Goal: Participate in discussion: Engage in conversation with other users on a specific topic

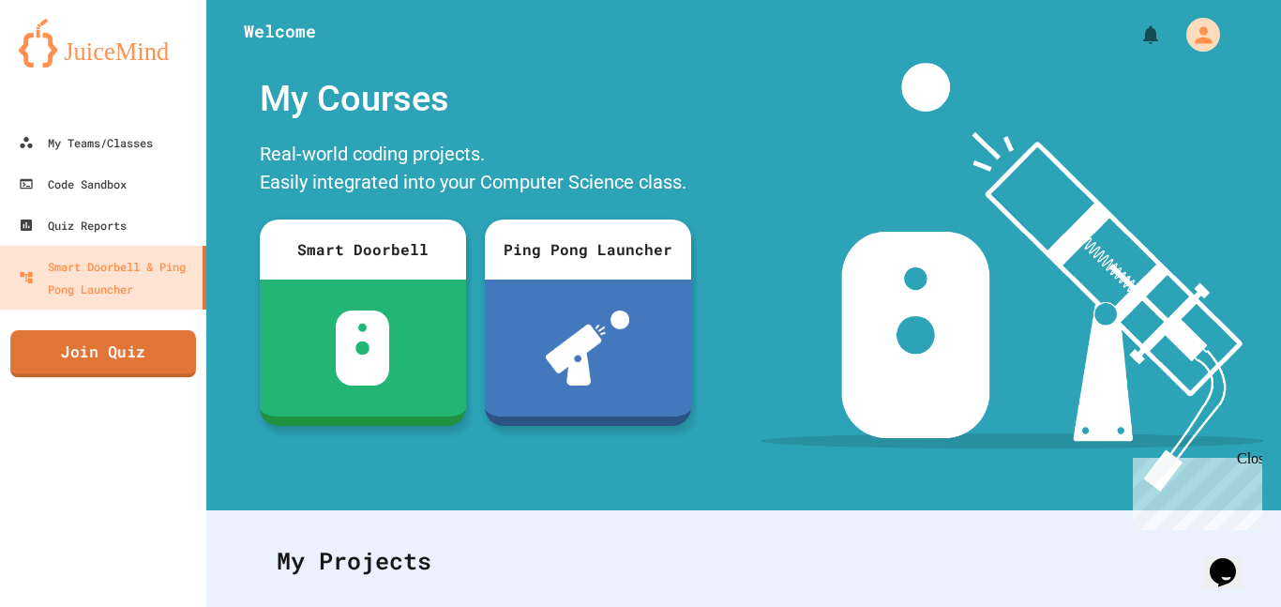
click at [56, 370] on link "Join Quiz" at bounding box center [103, 353] width 186 height 47
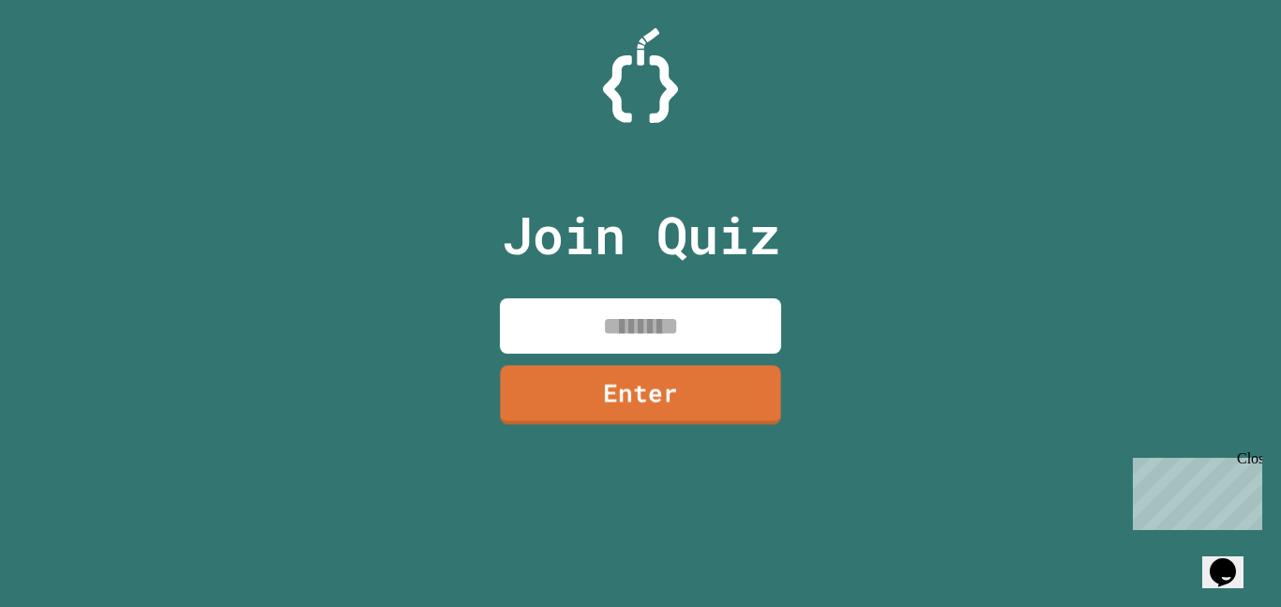
click at [627, 327] on input at bounding box center [640, 325] width 281 height 55
type input "********"
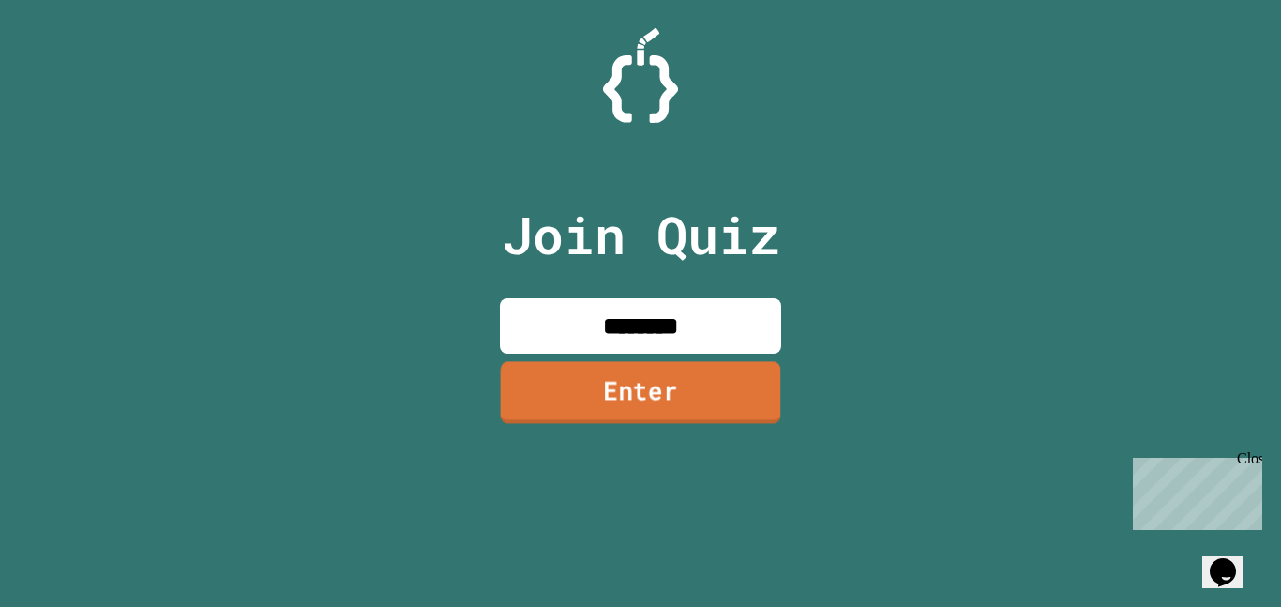
click at [684, 412] on link "Enter" at bounding box center [641, 392] width 280 height 62
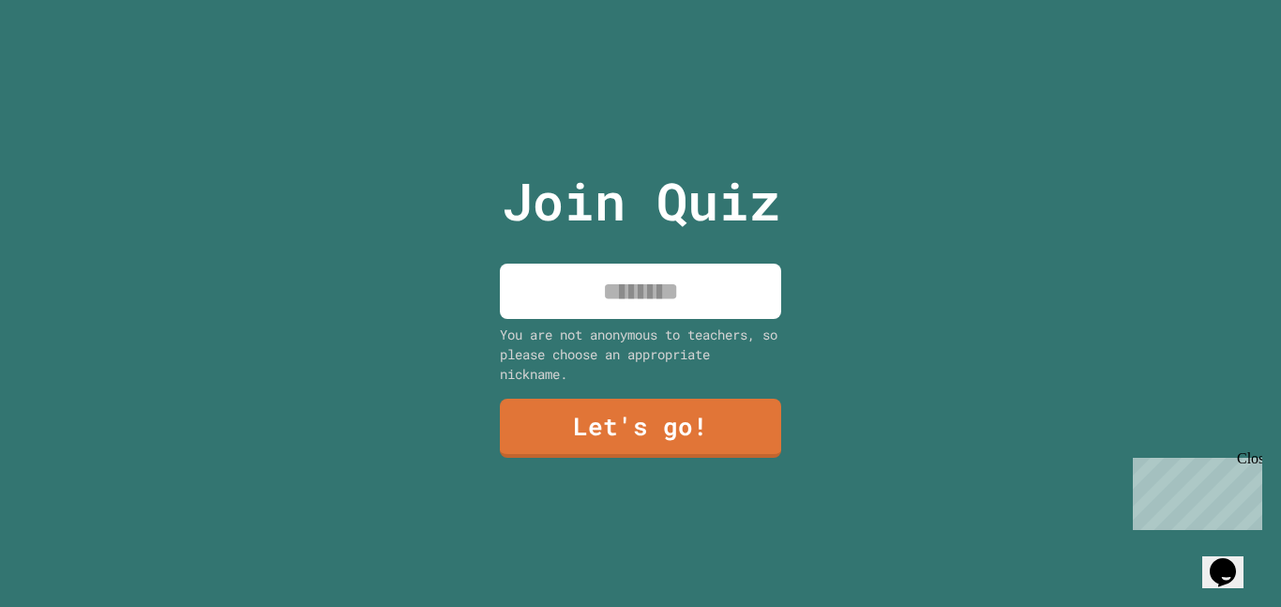
click at [708, 311] on input at bounding box center [640, 290] width 281 height 55
type input "******"
click at [708, 397] on div "Join Quiz ****** You are not anonymous to teachers, so please choose an appropr…" at bounding box center [641, 303] width 316 height 607
click at [699, 403] on link "Let's go!" at bounding box center [640, 428] width 283 height 60
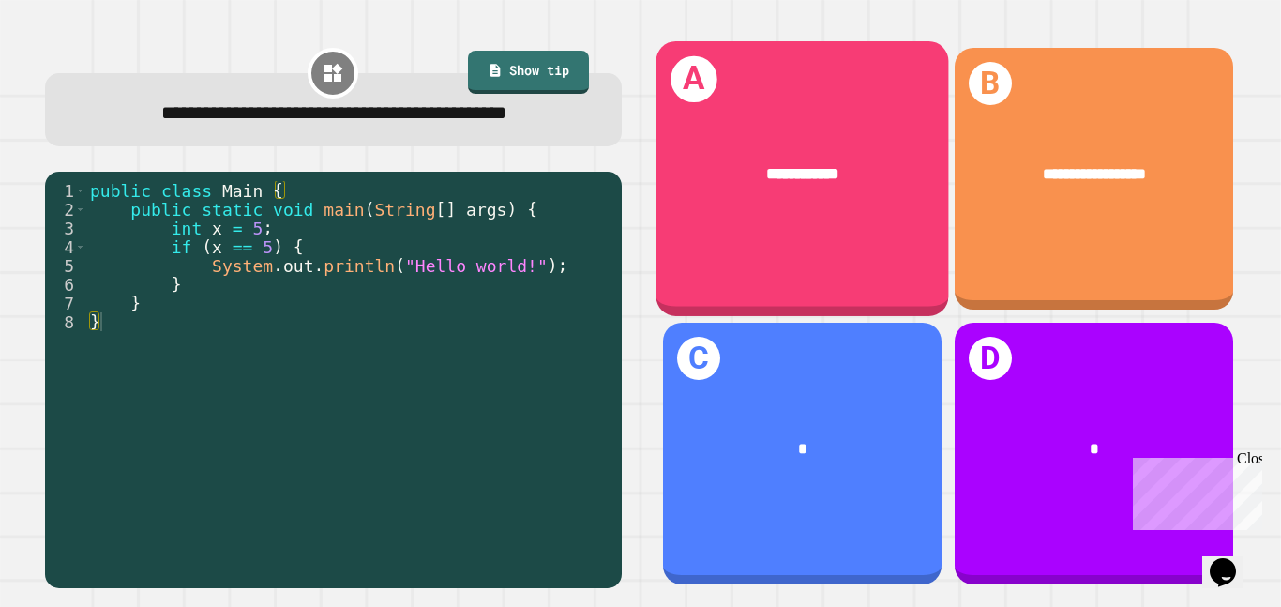
click at [813, 166] on span "**********" at bounding box center [802, 174] width 73 height 16
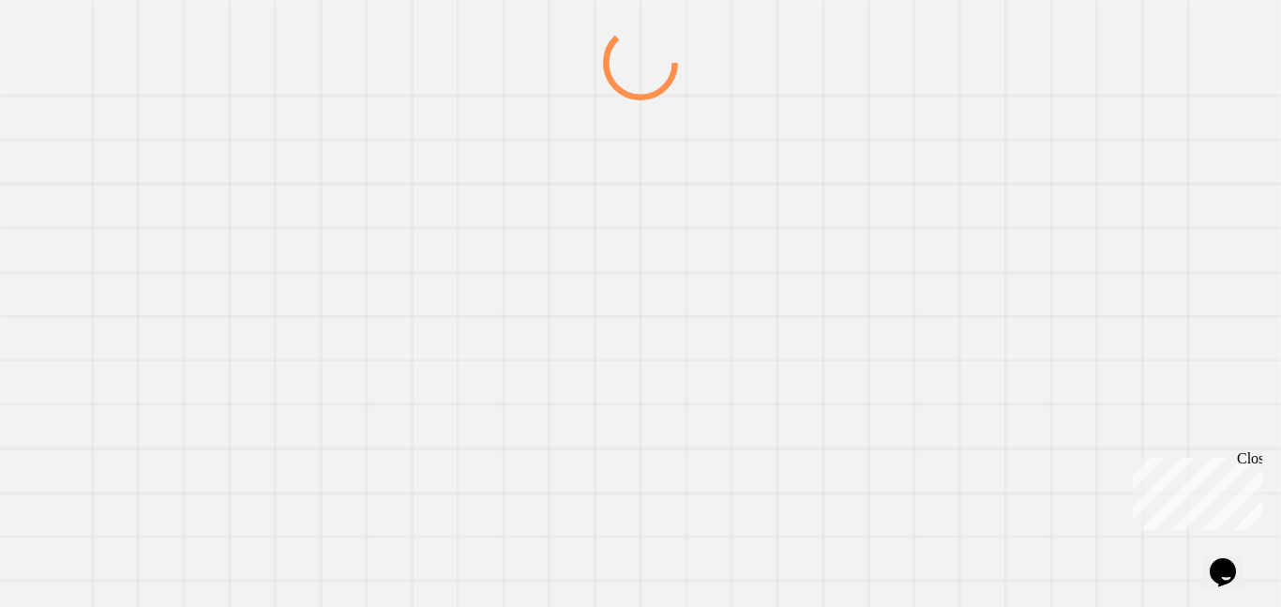
click at [813, 165] on div at bounding box center [639, 315] width 1229 height 581
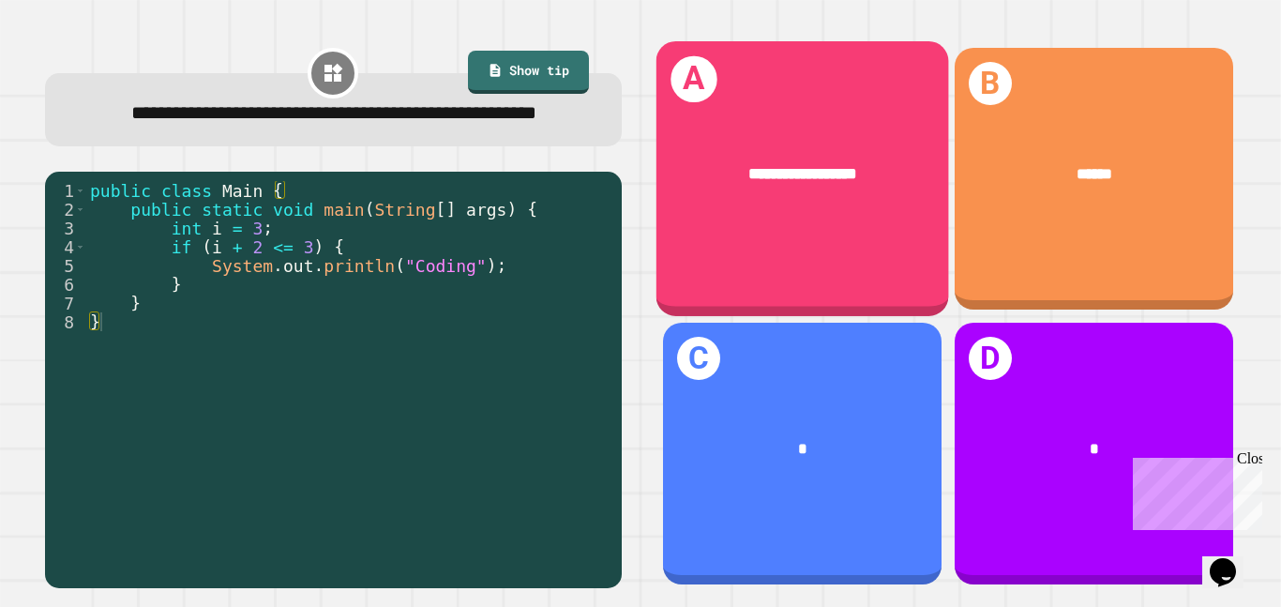
click at [804, 181] on span "**********" at bounding box center [802, 174] width 109 height 16
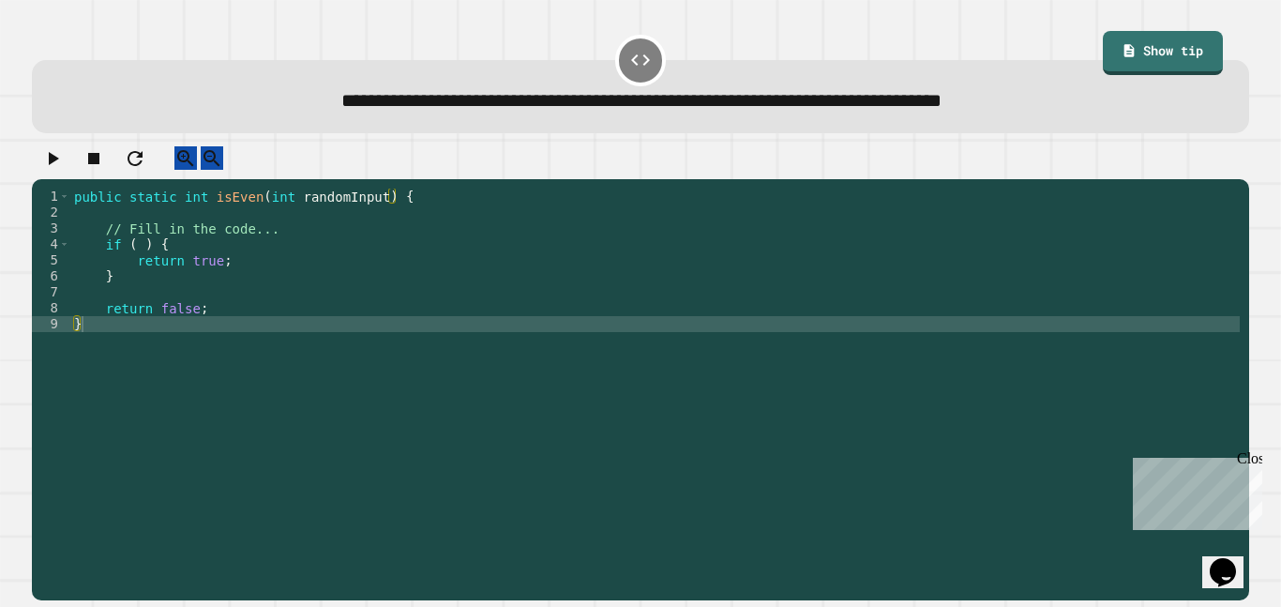
click at [341, 291] on div "public static int isEven ( int randomInput ) { // Fill in the code... if ( ) { …" at bounding box center [654, 387] width 1169 height 398
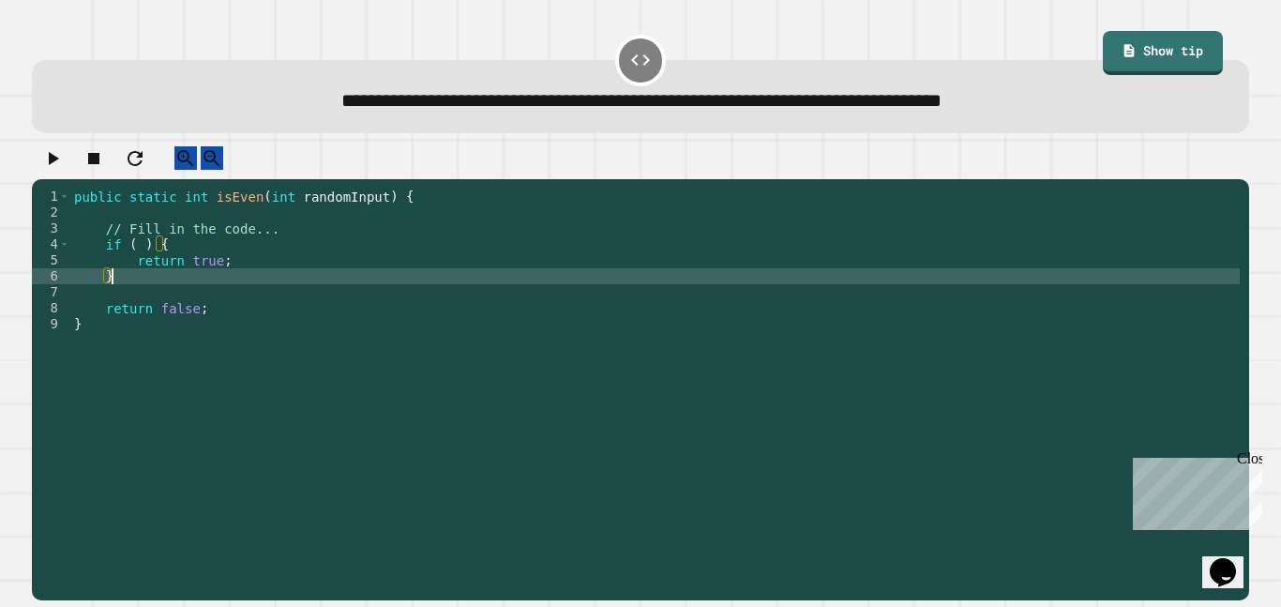
click at [142, 268] on div "public static int isEven ( int randomInput ) { // Fill in the code... if ( ) { …" at bounding box center [654, 387] width 1169 height 398
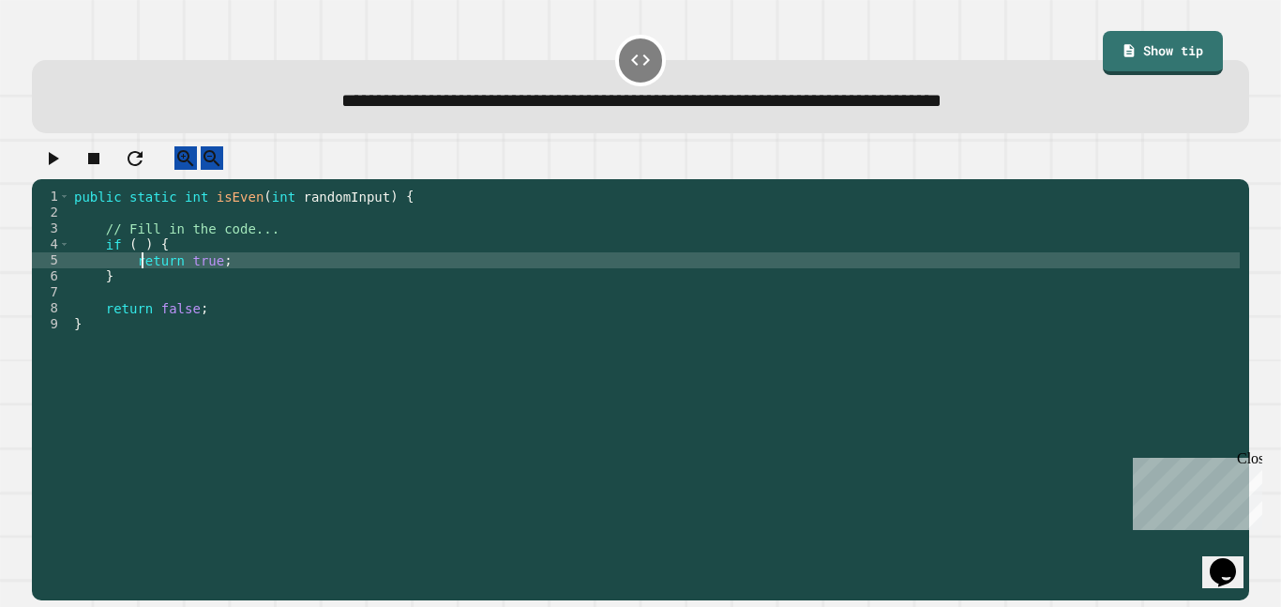
click at [138, 262] on div "public static int isEven ( int randomInput ) { // Fill in the code... if ( ) { …" at bounding box center [654, 387] width 1169 height 398
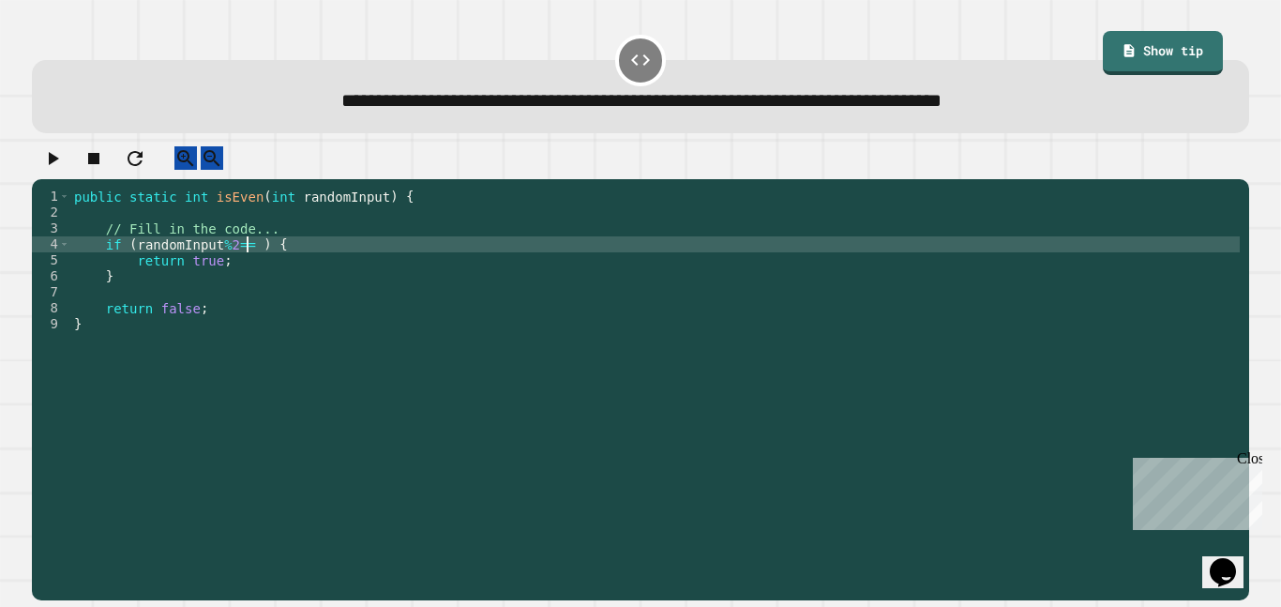
scroll to position [0, 23]
click at [256, 298] on div "public static int isEven ( int randomInput ) { // Fill in the code... if ( rand…" at bounding box center [654, 387] width 1169 height 398
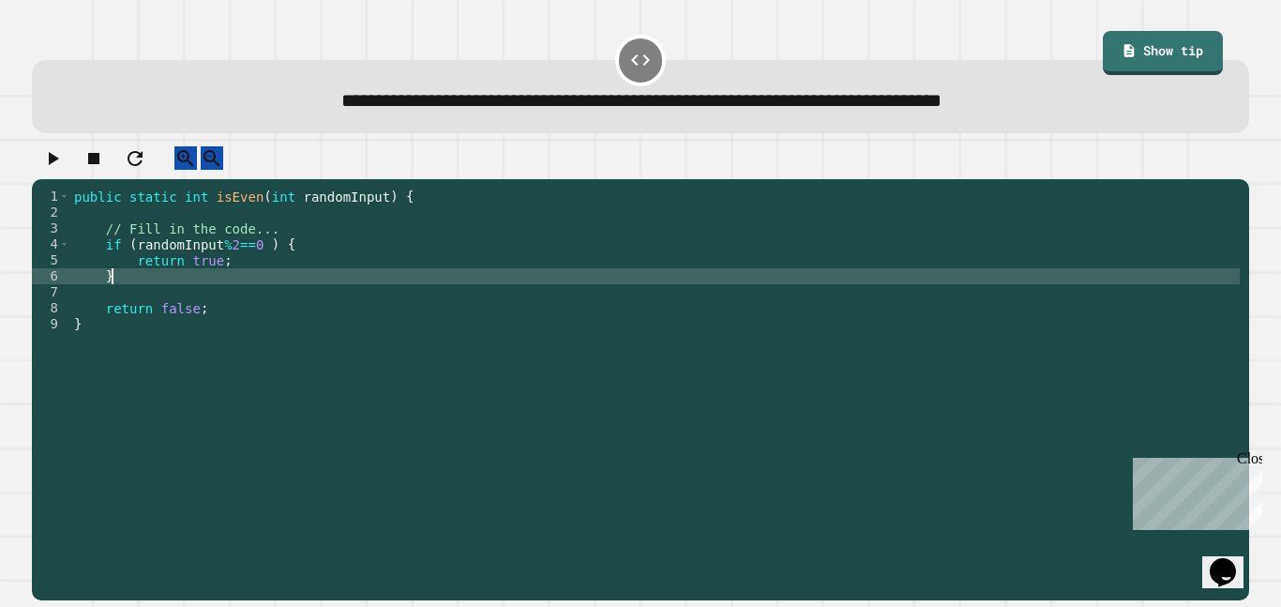
scroll to position [0, 4]
click at [249, 310] on div "public static int isEven ( int randomInput ) { // Fill in the code... if ( rand…" at bounding box center [654, 387] width 1169 height 398
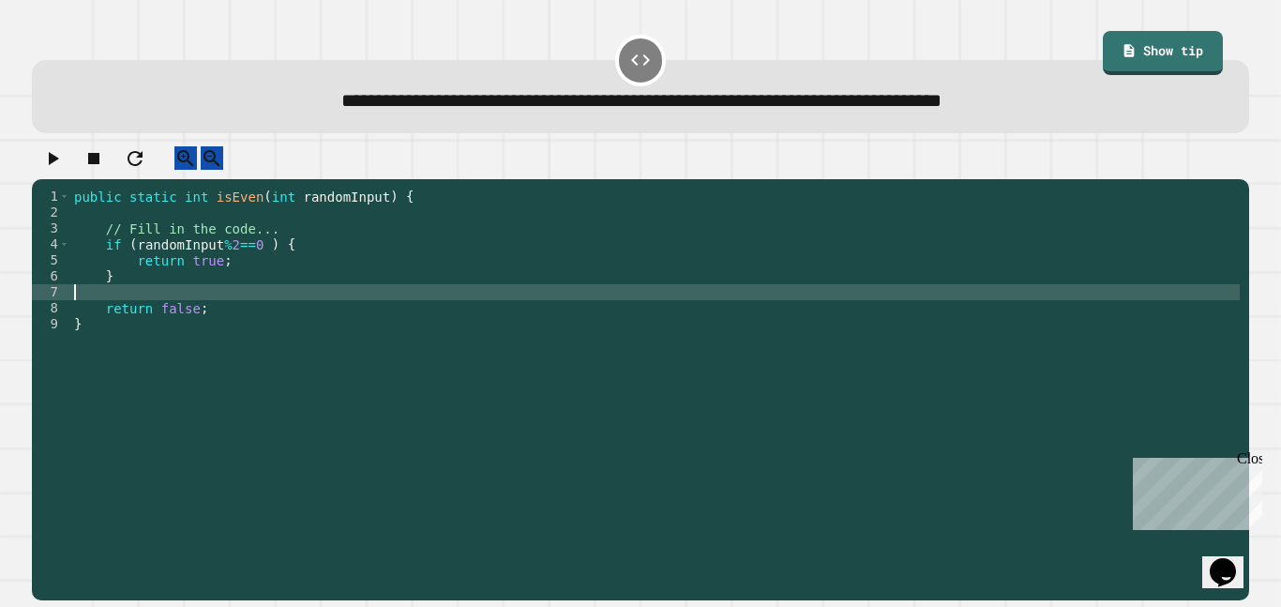
click at [256, 299] on div "public static int isEven ( int randomInput ) { // Fill in the code... if ( rand…" at bounding box center [654, 387] width 1169 height 398
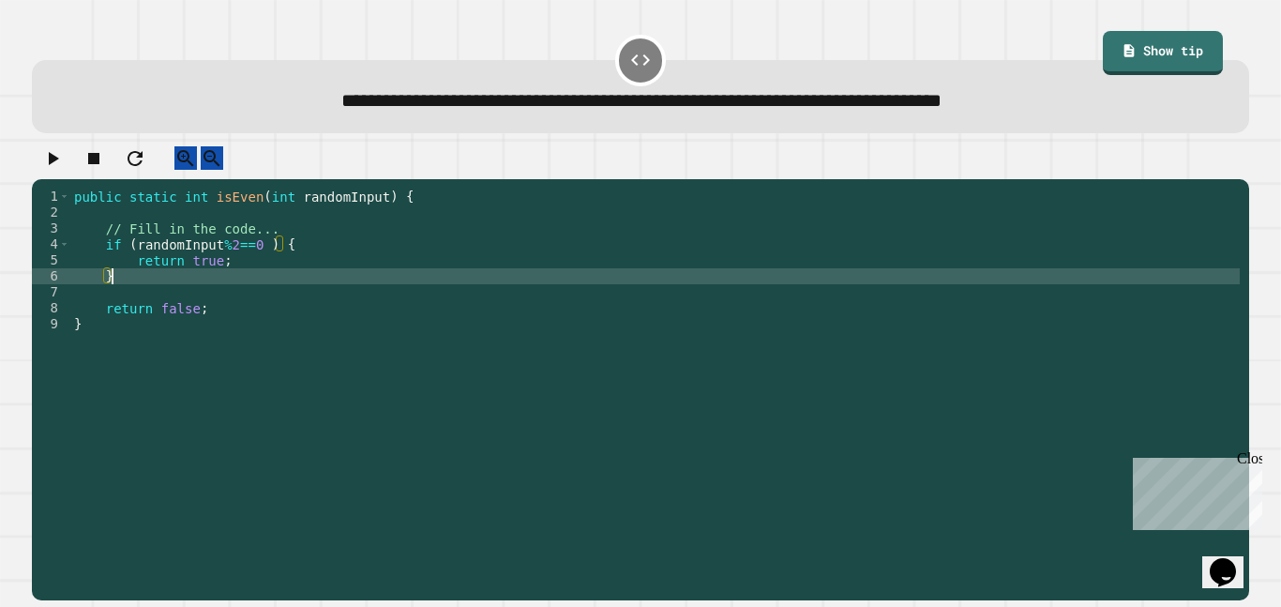
click at [256, 299] on div "public static int isEven ( int randomInput ) { // Fill in the code... if ( rand…" at bounding box center [654, 387] width 1169 height 398
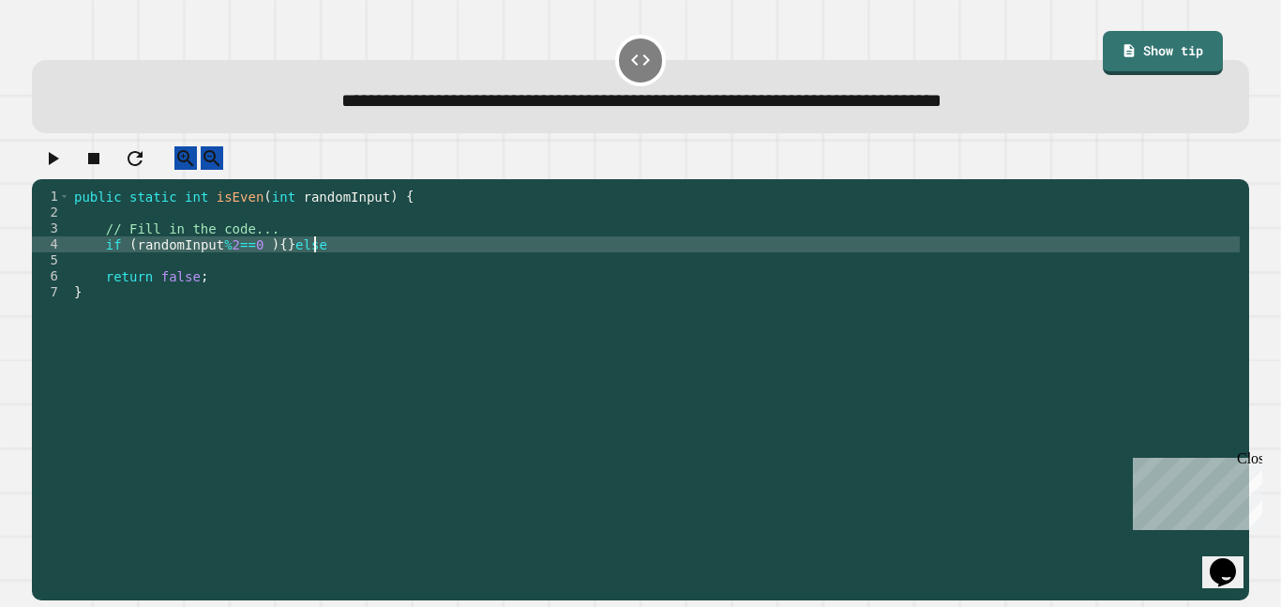
scroll to position [0, 30]
click at [250, 306] on div "public static int isEven ( int randomInput ) { // Fill in the code... if ( rand…" at bounding box center [654, 387] width 1169 height 398
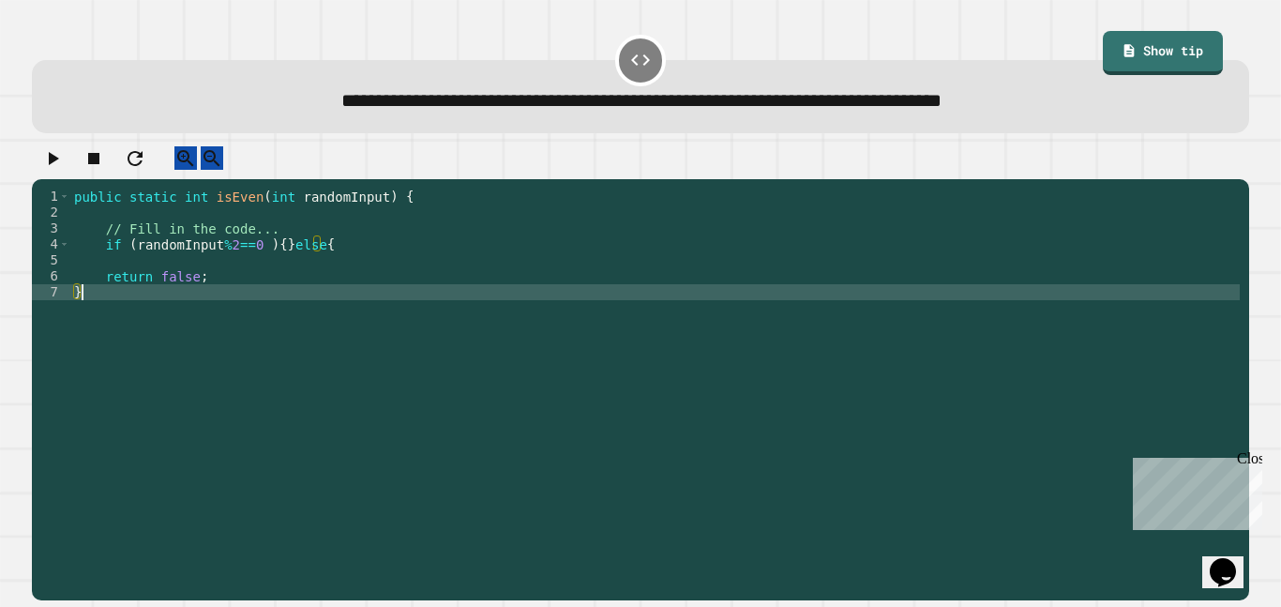
scroll to position [0, 0]
click at [260, 299] on div "public static int isEven ( int randomInput ) { // Fill in the code... if ( rand…" at bounding box center [654, 387] width 1169 height 398
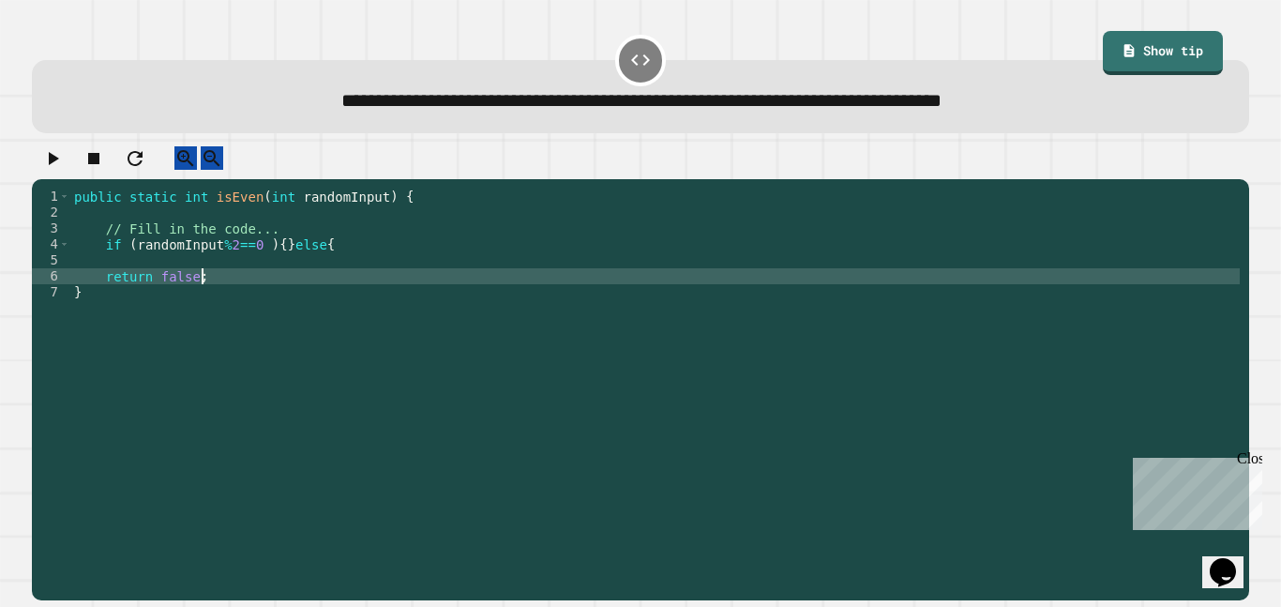
scroll to position [0, 16]
type textarea "**********"
click at [53, 155] on icon "button" at bounding box center [52, 158] width 23 height 23
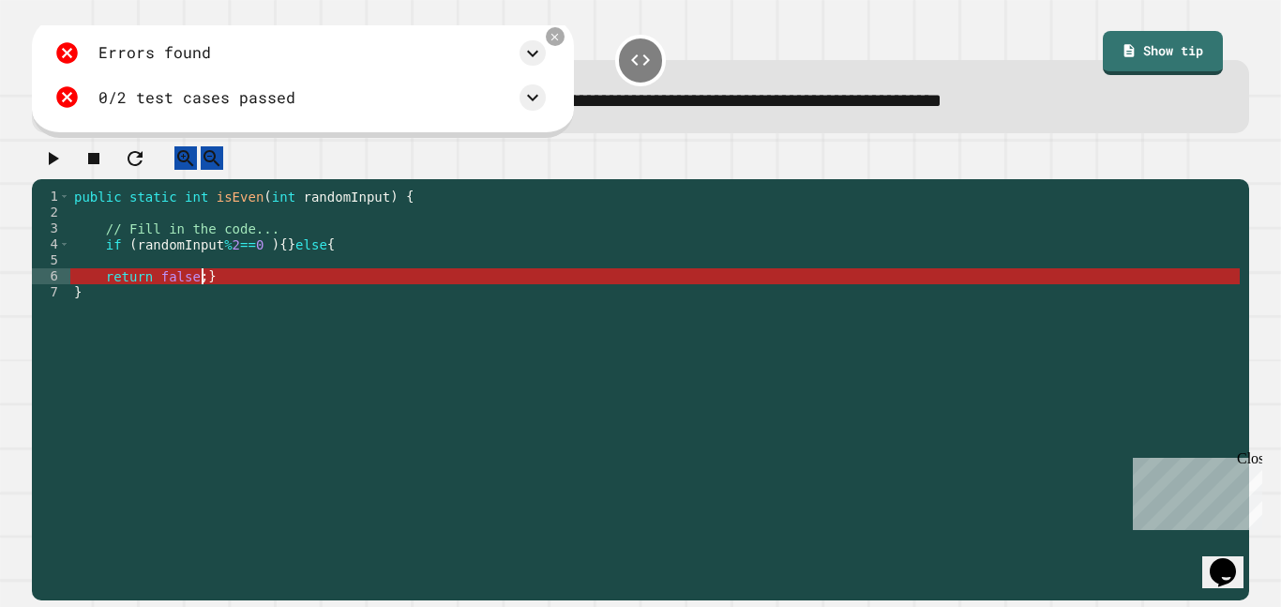
click at [201, 287] on div "public static int isEven ( int randomInput ) { // Fill in the code... if ( rand…" at bounding box center [654, 387] width 1169 height 398
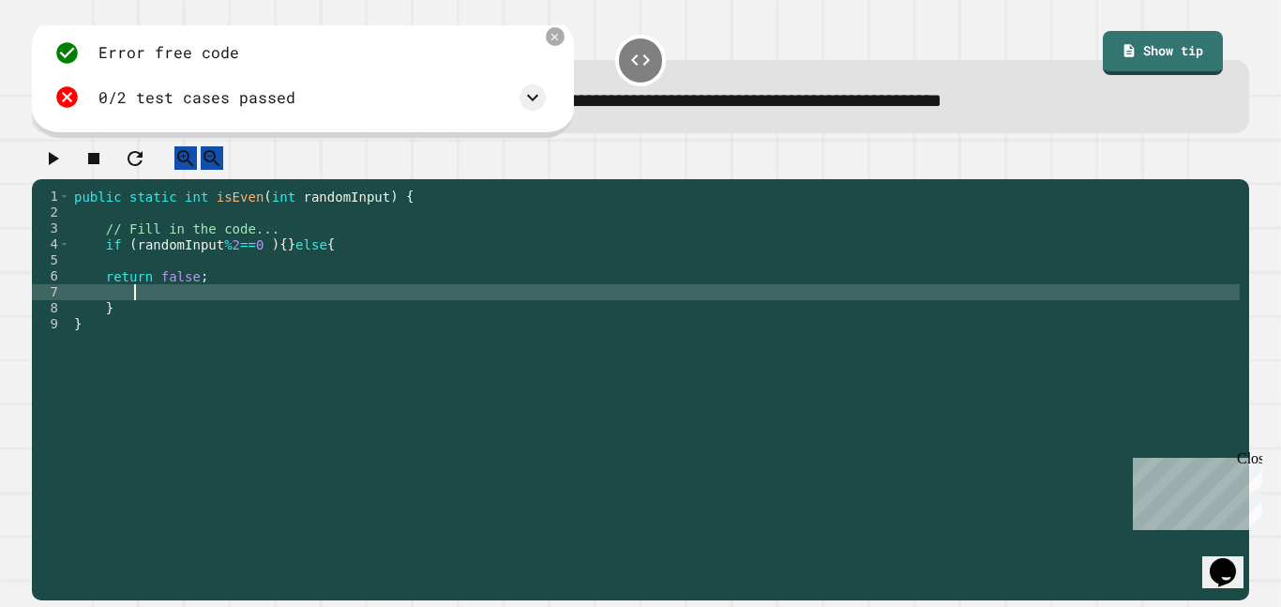
scroll to position [0, 7]
click at [277, 261] on div "public static int isEven ( int randomInput ) { // Fill in the code... if ( rand…" at bounding box center [654, 387] width 1169 height 398
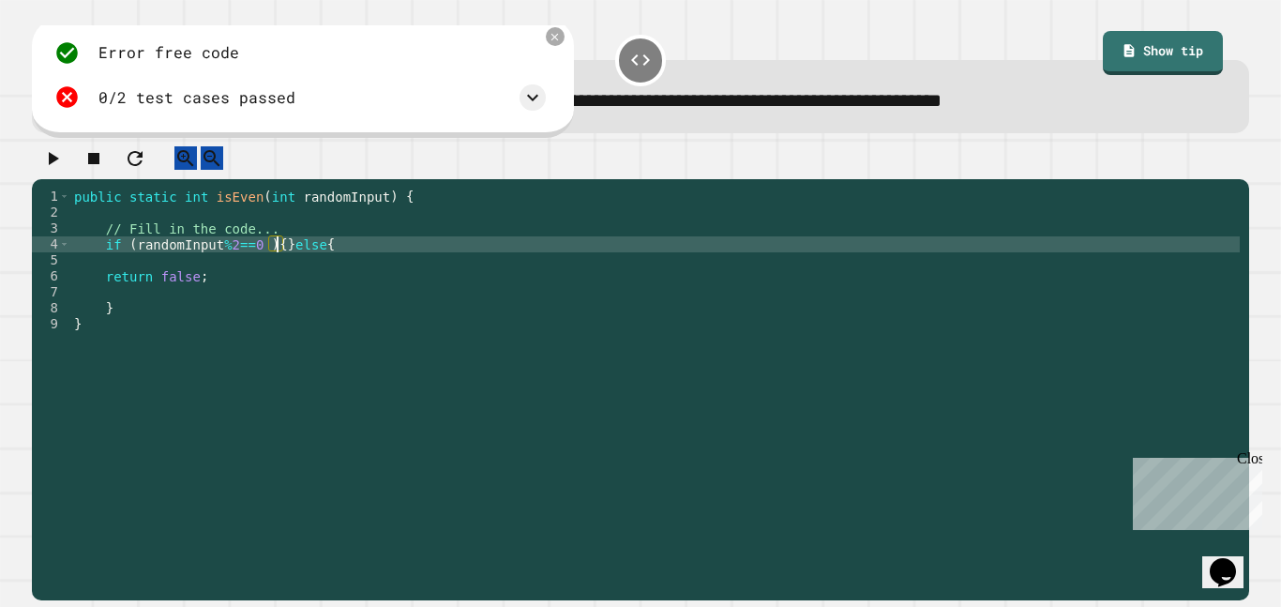
type textarea "**********"
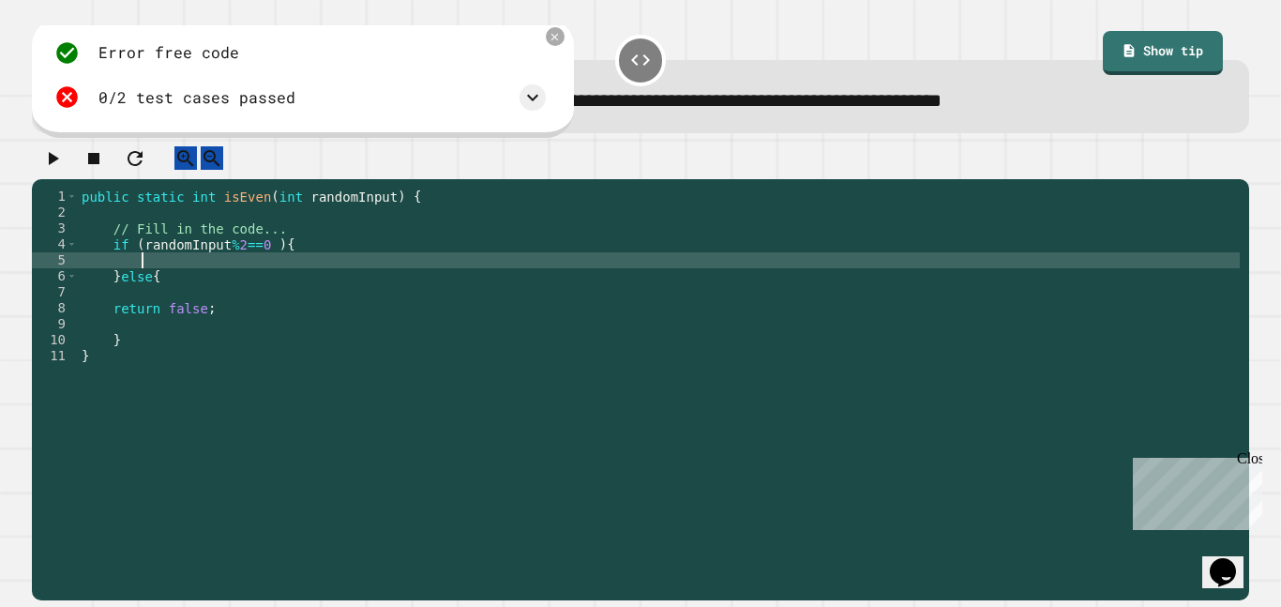
click at [74, 179] on div at bounding box center [640, 162] width 1217 height 33
click at [63, 170] on icon "button" at bounding box center [52, 158] width 23 height 23
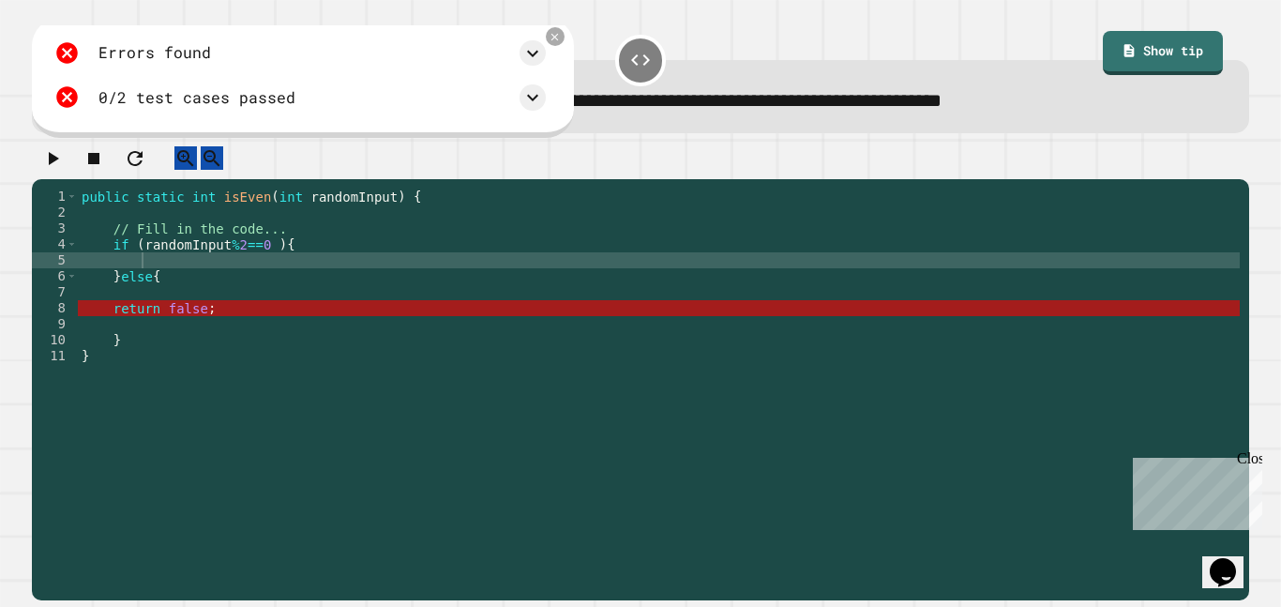
click at [219, 350] on div "public static int isEven ( int randomInput ) { // Fill in the code... if ( rand…" at bounding box center [659, 387] width 1162 height 398
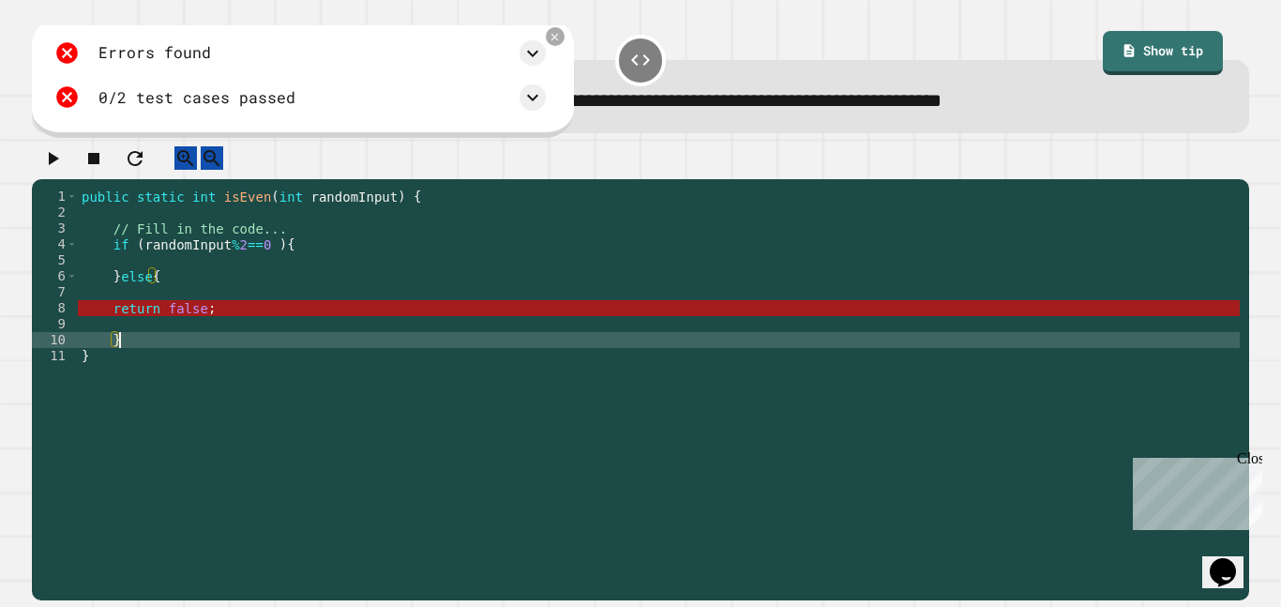
click at [233, 319] on div "public static int isEven ( int randomInput ) { // Fill in the code... if ( rand…" at bounding box center [659, 387] width 1162 height 398
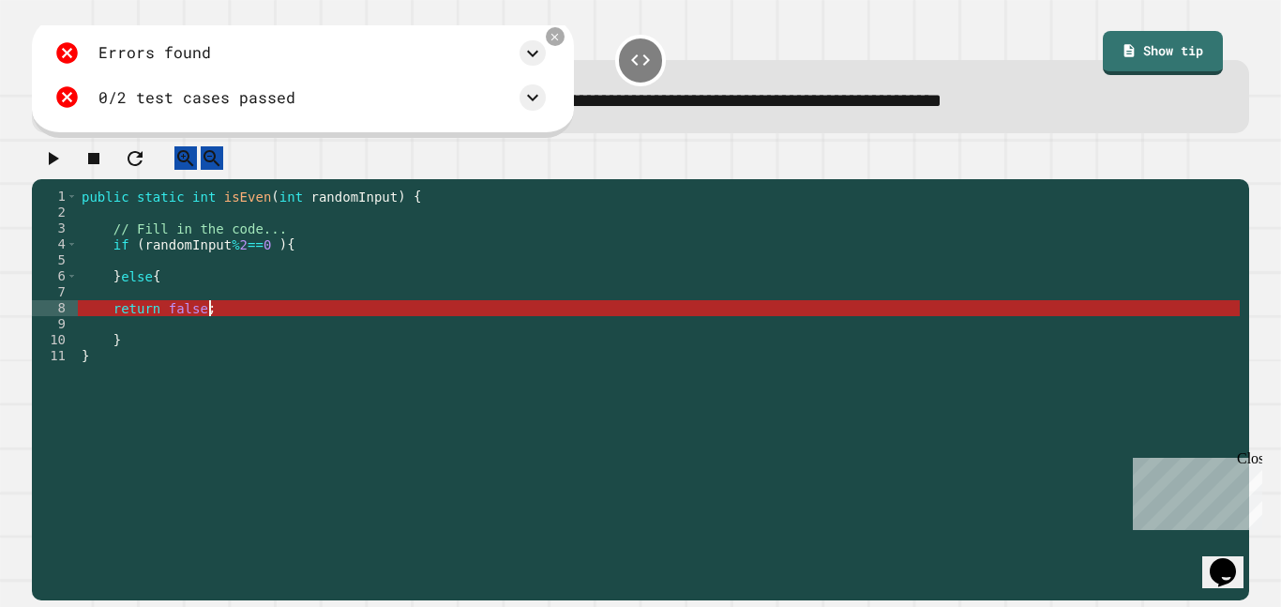
click at [157, 292] on div "public static int isEven ( int randomInput ) { // Fill in the code... if ( rand…" at bounding box center [659, 387] width 1162 height 398
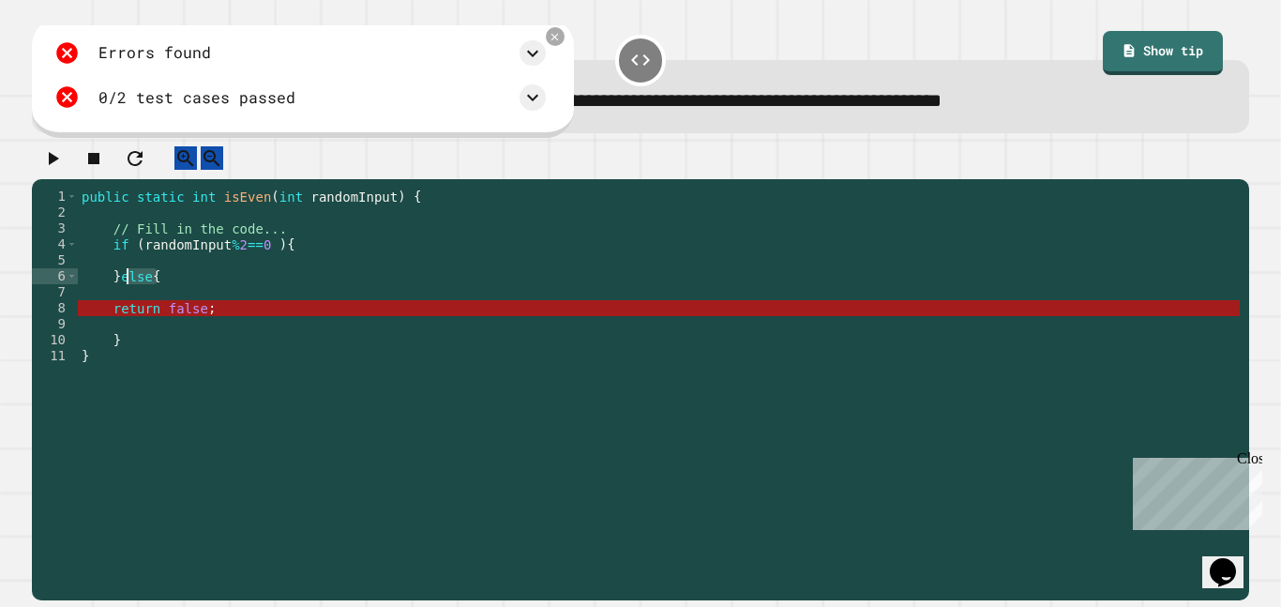
drag, startPoint x: 173, startPoint y: 292, endPoint x: 121, endPoint y: 294, distance: 52.6
click at [121, 294] on div "public static int isEven ( int randomInput ) { // Fill in the code... if ( rand…" at bounding box center [659, 387] width 1162 height 398
type textarea "*"
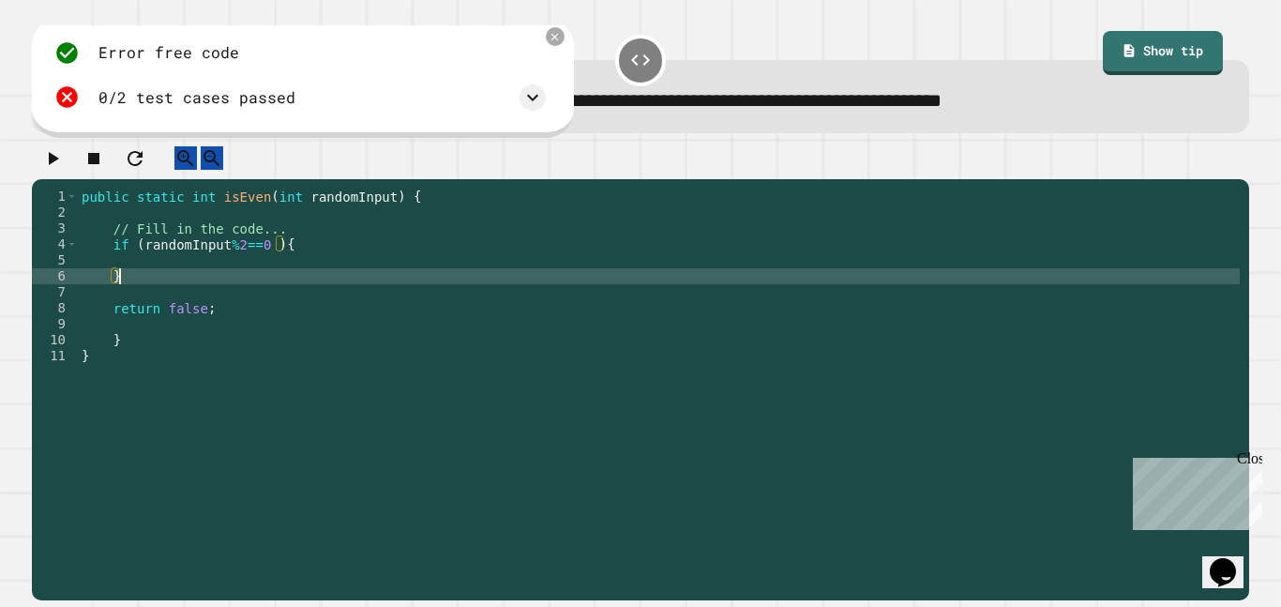
click at [62, 170] on icon "button" at bounding box center [52, 158] width 23 height 23
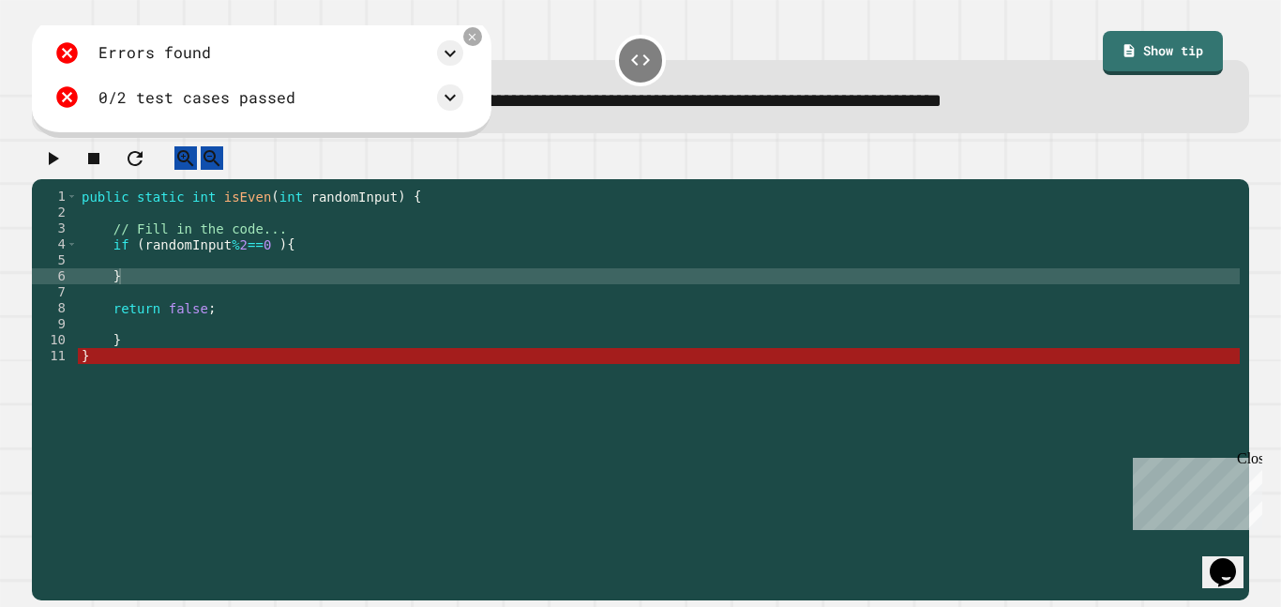
click at [211, 380] on div "public static int isEven ( int randomInput ) { // Fill in the code... if ( rand…" at bounding box center [659, 387] width 1162 height 398
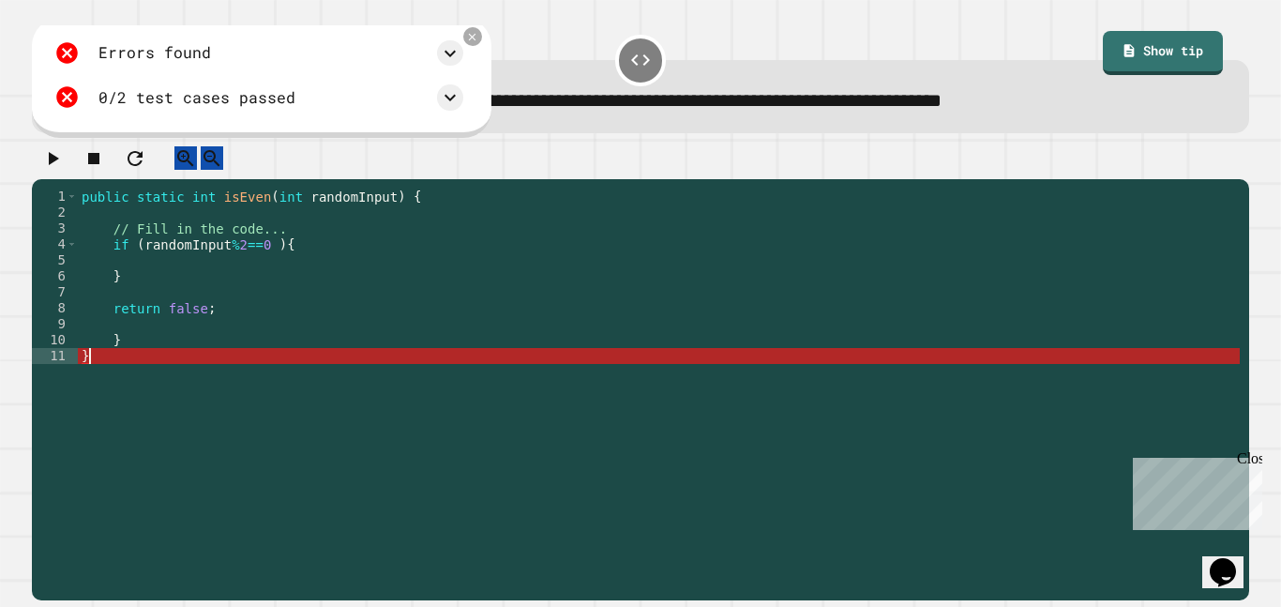
click at [238, 353] on div "public static int isEven ( int randomInput ) { // Fill in the code... if ( rand…" at bounding box center [659, 387] width 1162 height 398
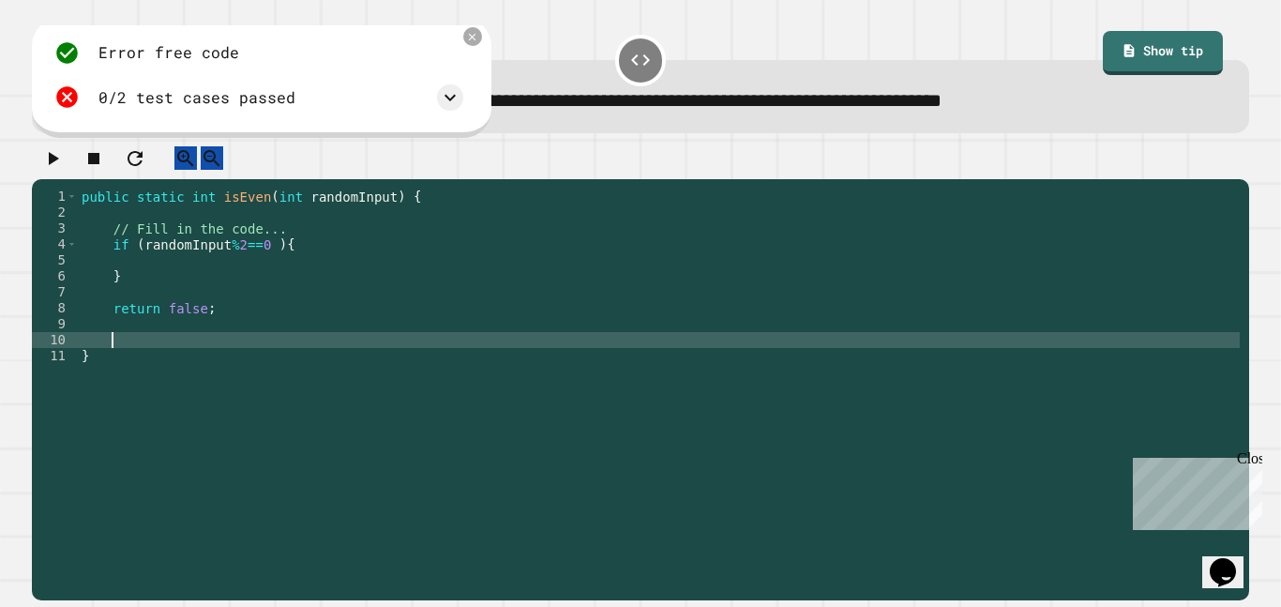
click at [52, 170] on icon "button" at bounding box center [52, 158] width 23 height 23
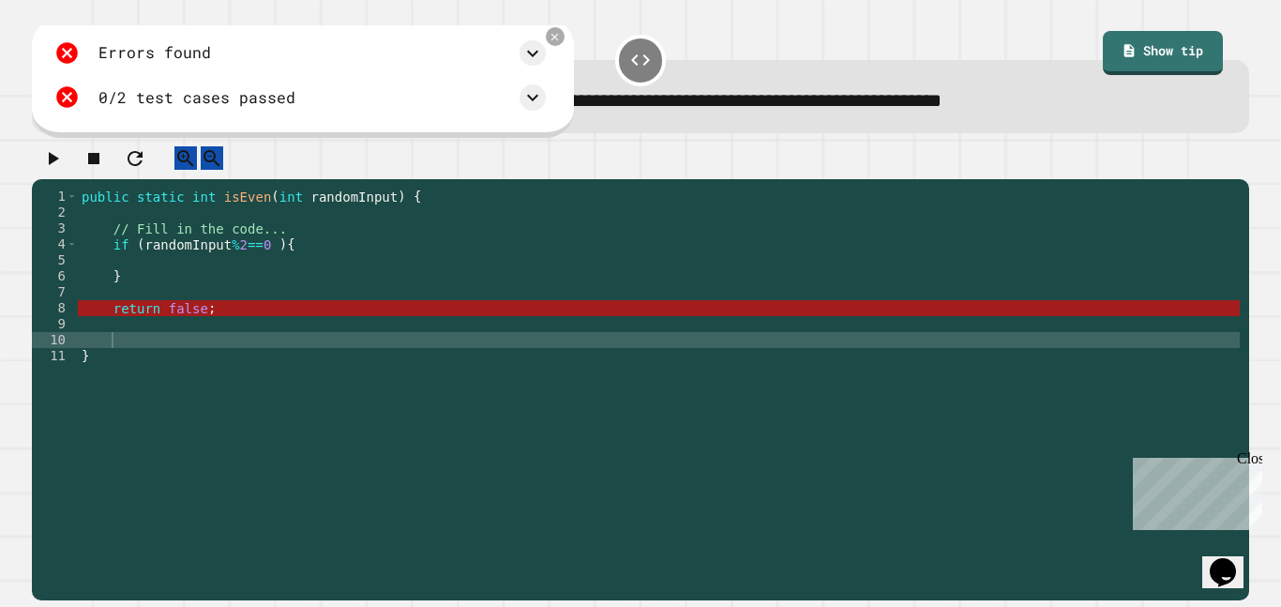
click at [220, 329] on div "public static int isEven ( int randomInput ) { // Fill in the code... if ( rand…" at bounding box center [659, 387] width 1162 height 398
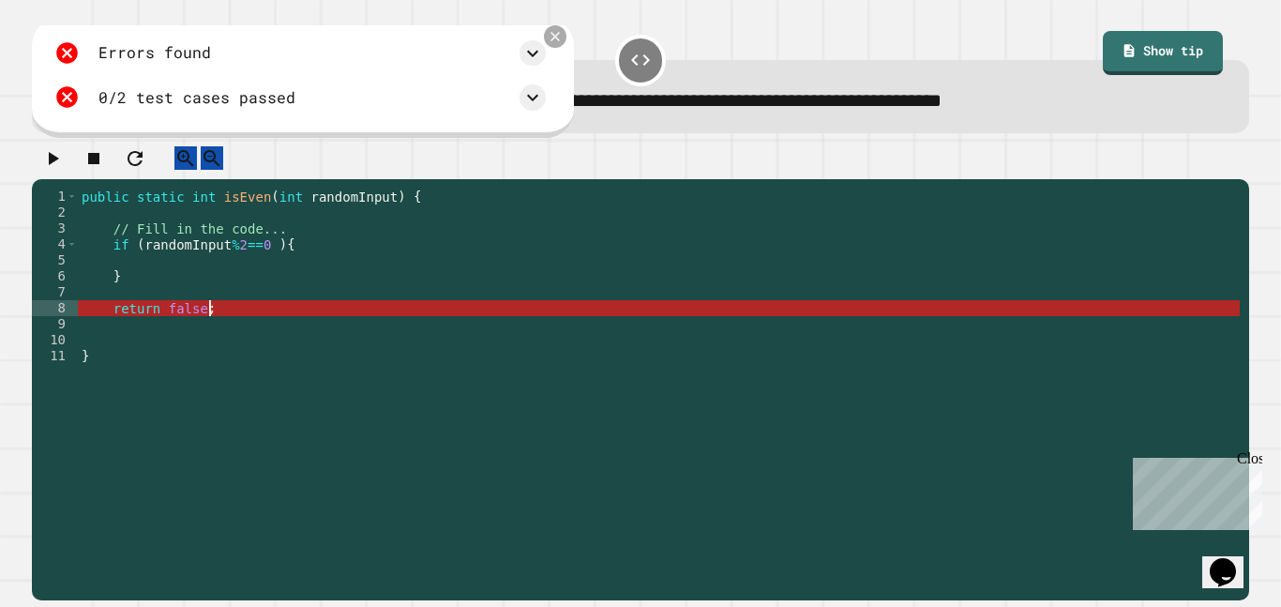
click at [556, 39] on icon at bounding box center [554, 37] width 9 height 9
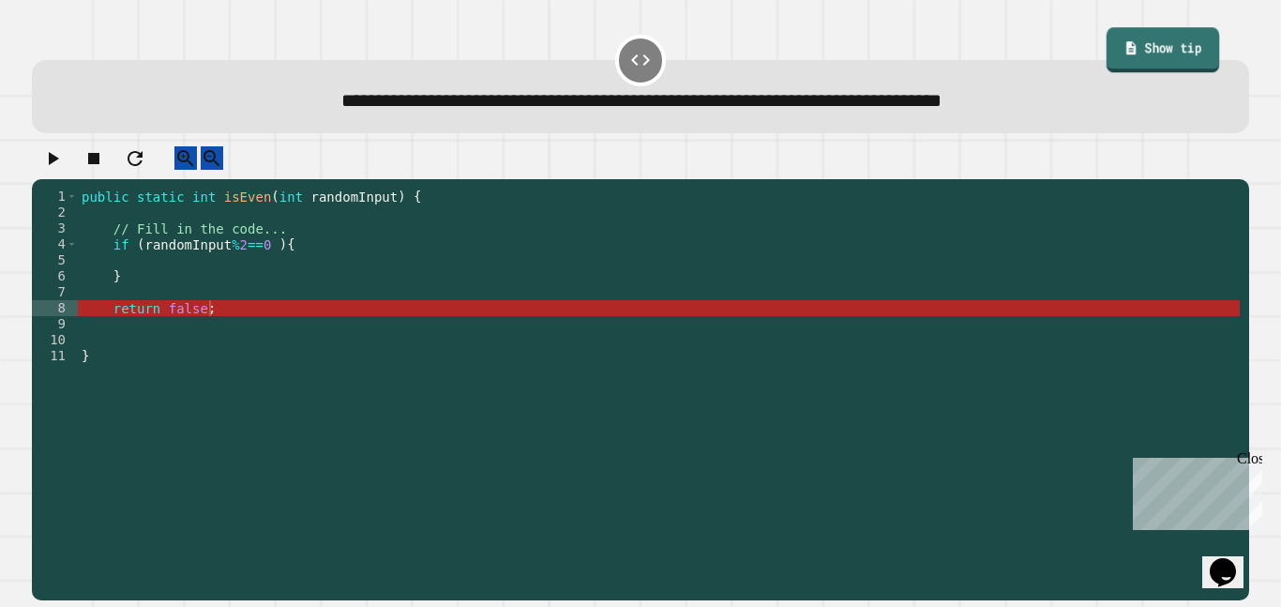
click at [1150, 60] on link "Show tip" at bounding box center [1161, 51] width 113 height 46
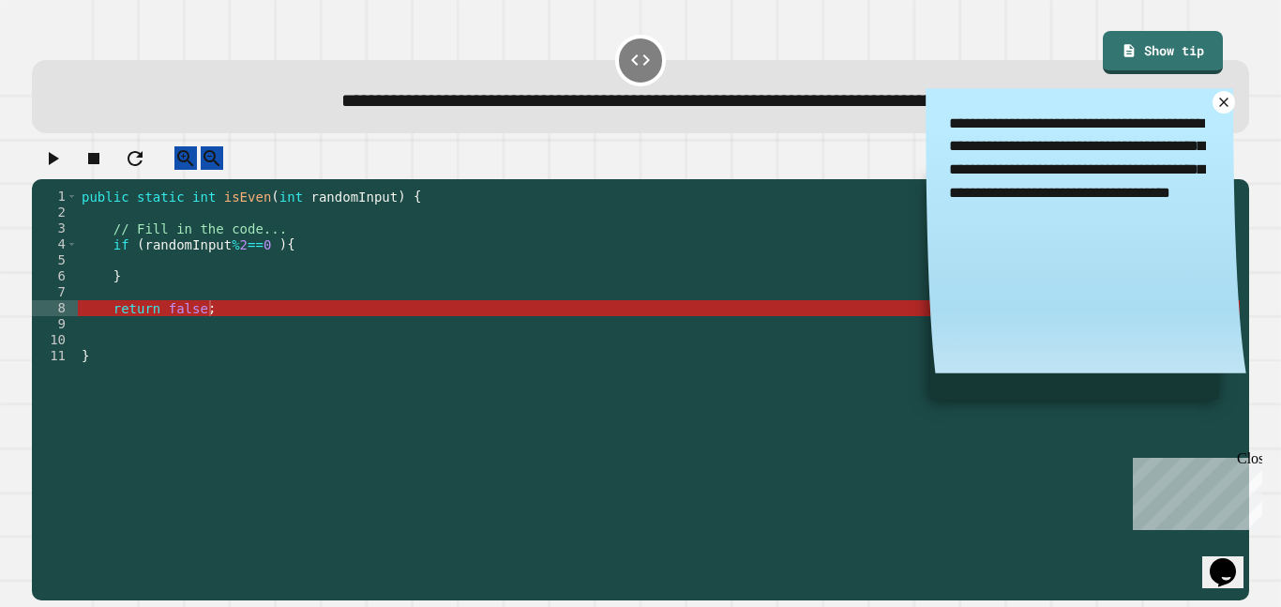
click at [1225, 102] on icon at bounding box center [1223, 102] width 9 height 9
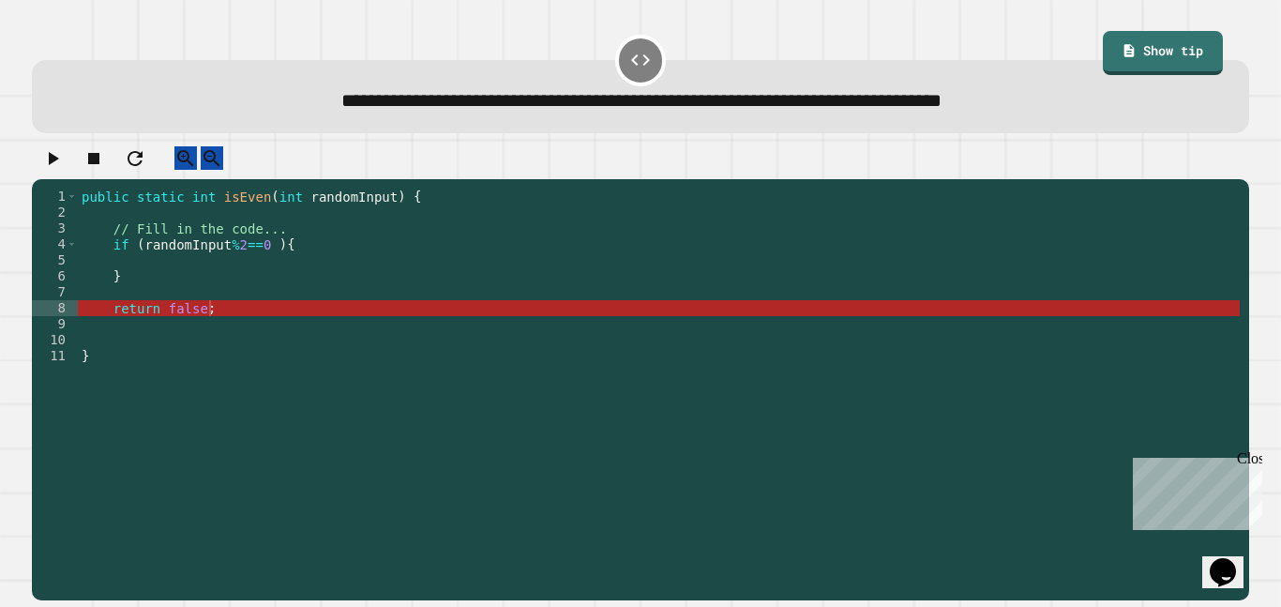
click at [263, 283] on div "public static int isEven ( int randomInput ) { // Fill in the code... if ( rand…" at bounding box center [659, 387] width 1162 height 398
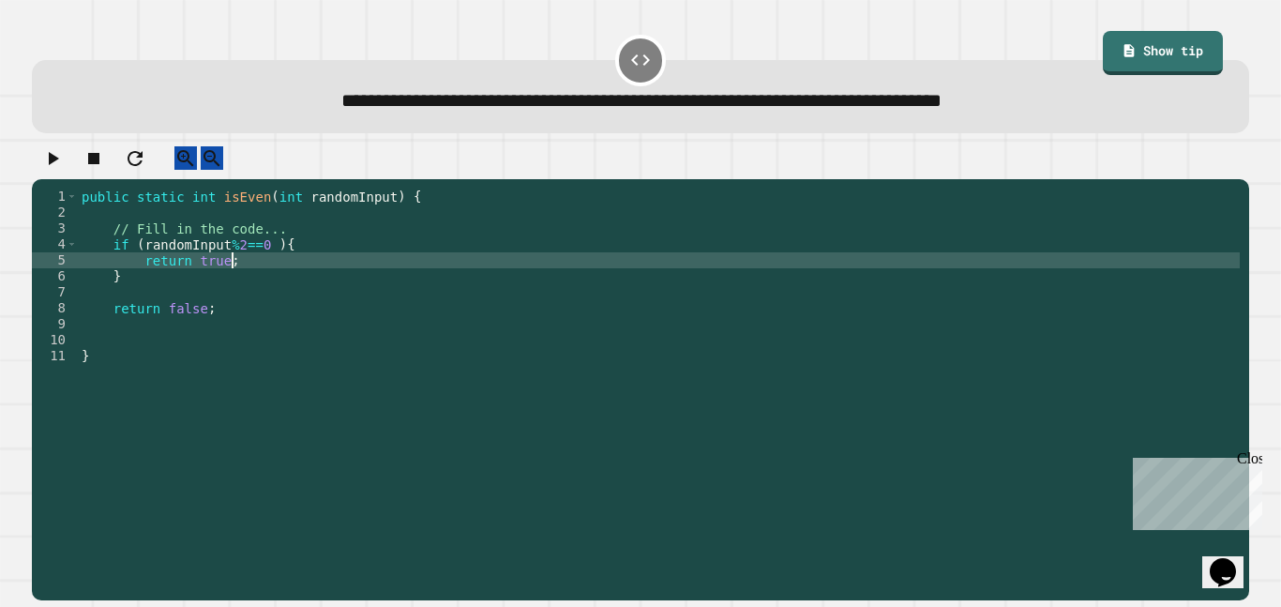
scroll to position [0, 18]
click at [64, 170] on icon "button" at bounding box center [52, 158] width 23 height 23
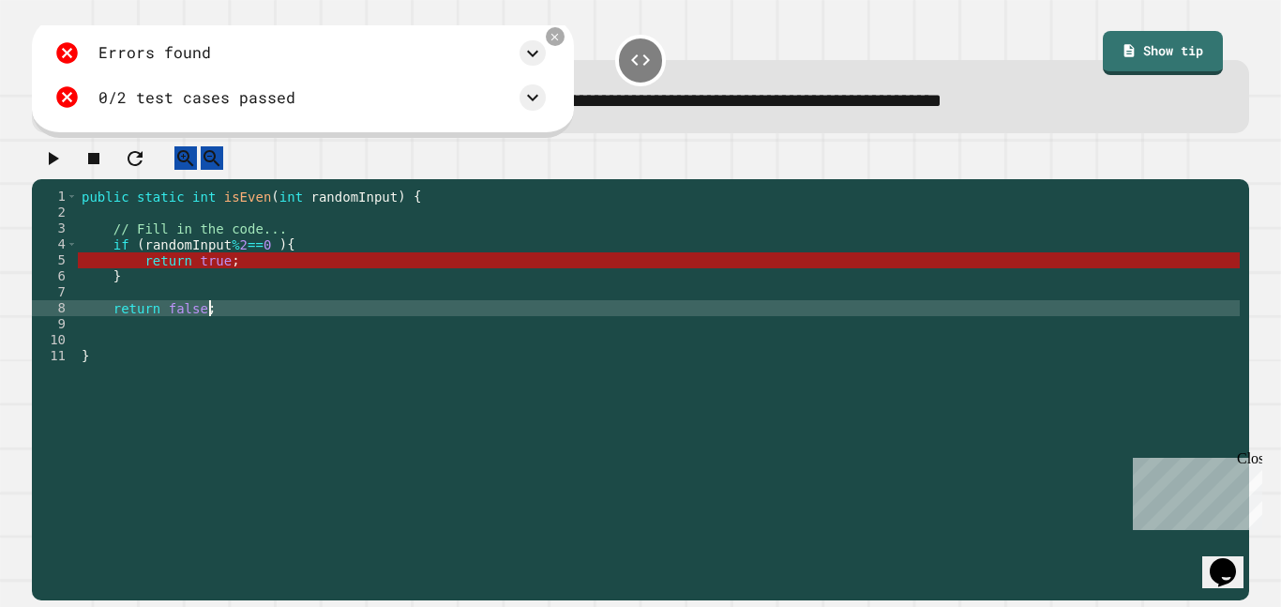
scroll to position [0, 15]
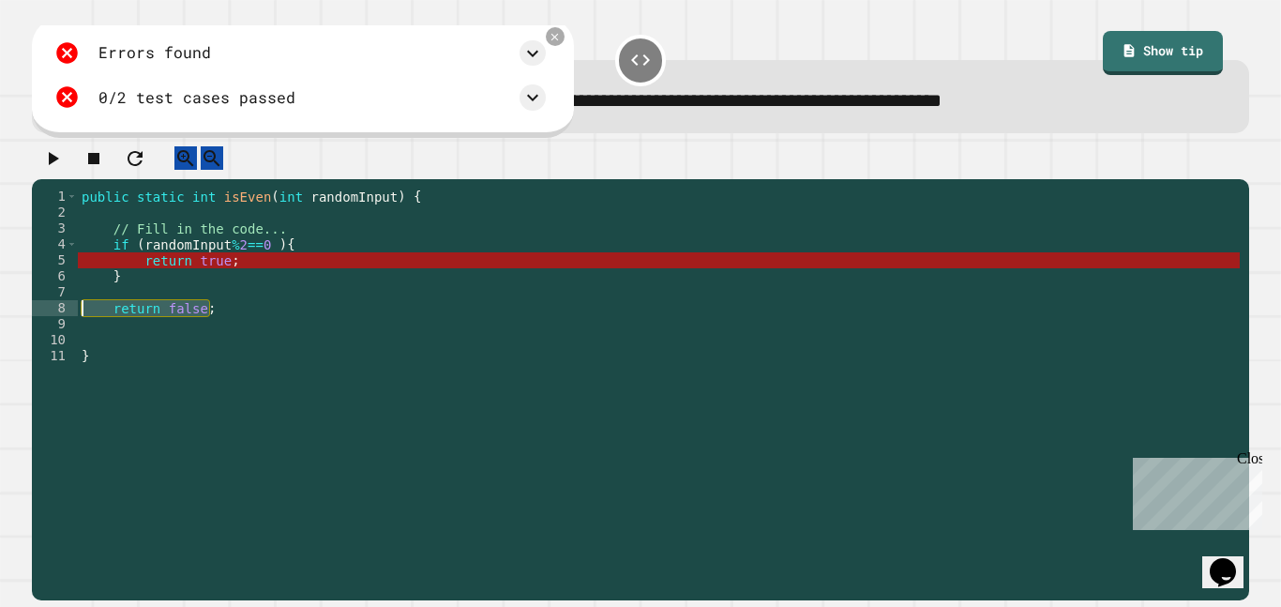
drag, startPoint x: 232, startPoint y: 329, endPoint x: 62, endPoint y: 324, distance: 169.8
click at [62, 324] on div "**********" at bounding box center [636, 371] width 1208 height 367
click at [62, 316] on div "8" at bounding box center [55, 308] width 46 height 16
drag, startPoint x: 265, startPoint y: 262, endPoint x: 140, endPoint y: 259, distance: 125.7
click at [140, 259] on div "public static int isEven ( int randomInput ) { // Fill in the code... if ( rand…" at bounding box center [659, 387] width 1162 height 398
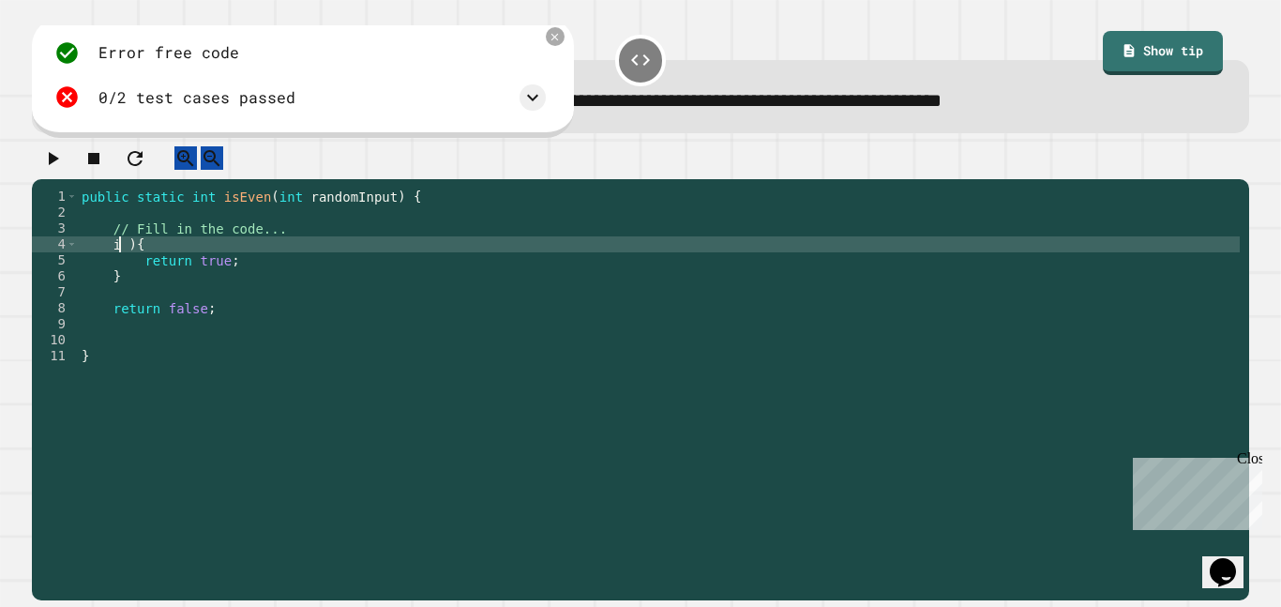
scroll to position [0, 6]
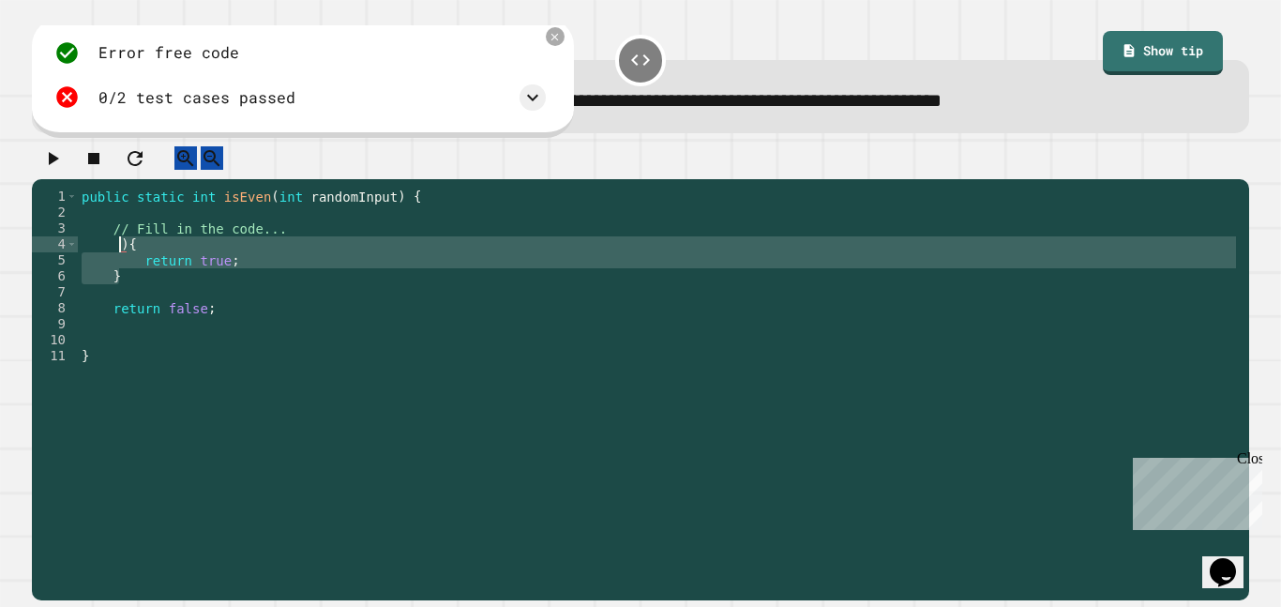
drag, startPoint x: 219, startPoint y: 293, endPoint x: 118, endPoint y: 267, distance: 104.4
click at [118, 267] on div "public static int isEven ( int randomInput ) { // Fill in the code... ) { retur…" at bounding box center [659, 387] width 1162 height 398
type textarea "**********"
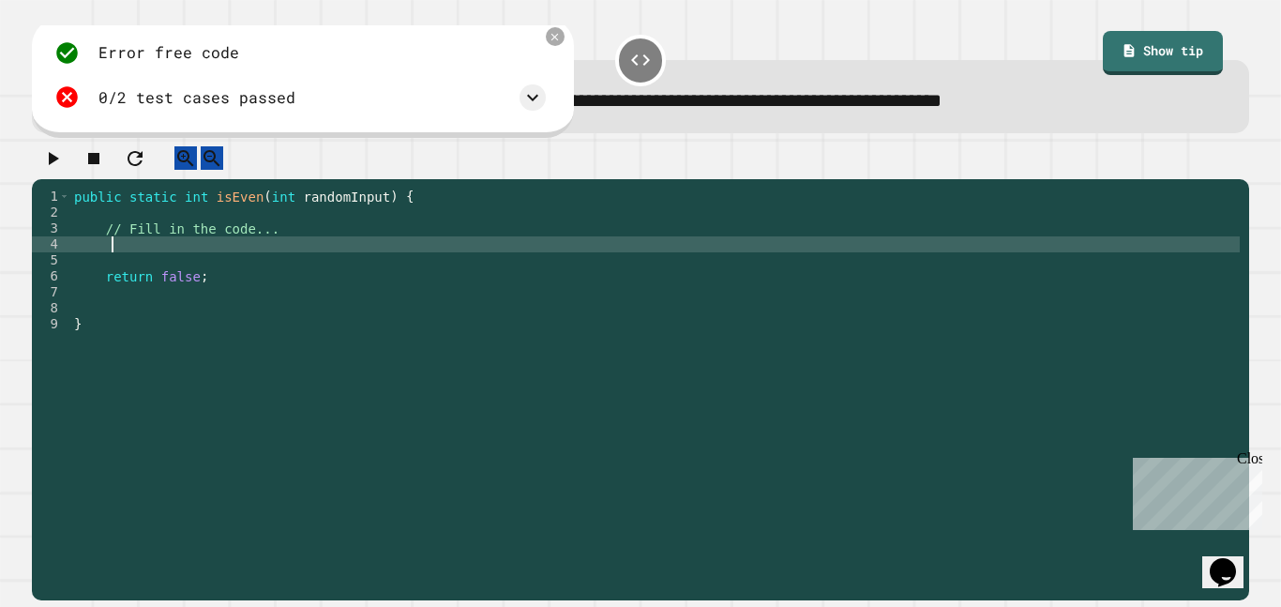
scroll to position [0, 4]
click at [176, 293] on div "public static int isEven ( int randomInput ) { // Fill in the code... return fa…" at bounding box center [654, 387] width 1169 height 398
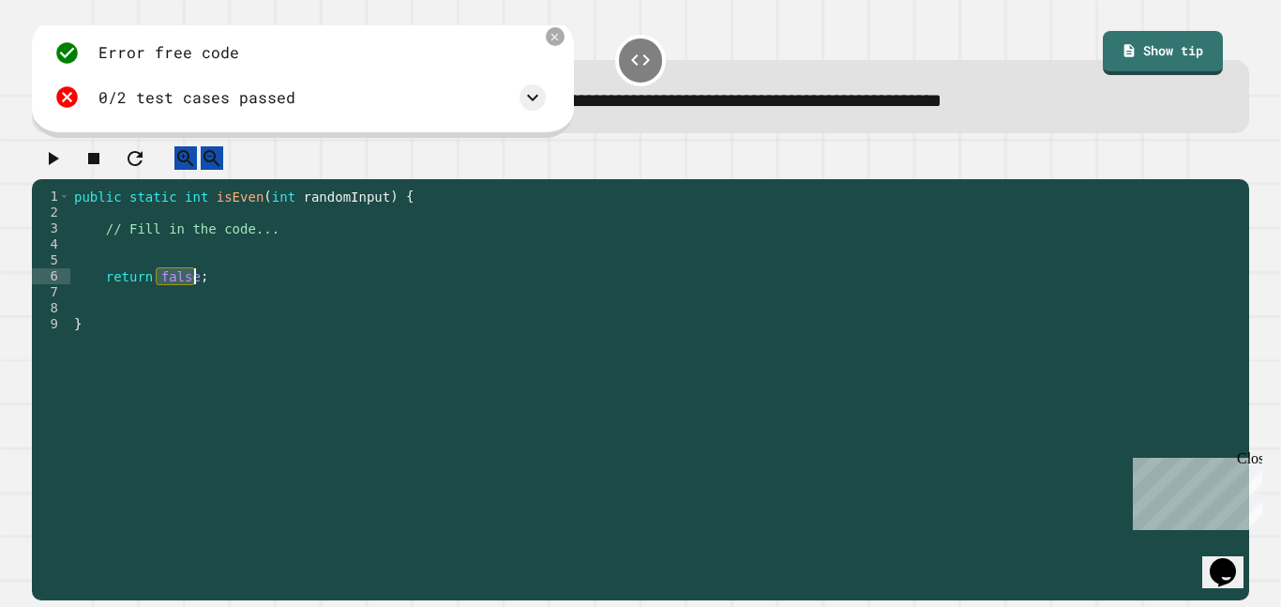
paste textarea "**********"
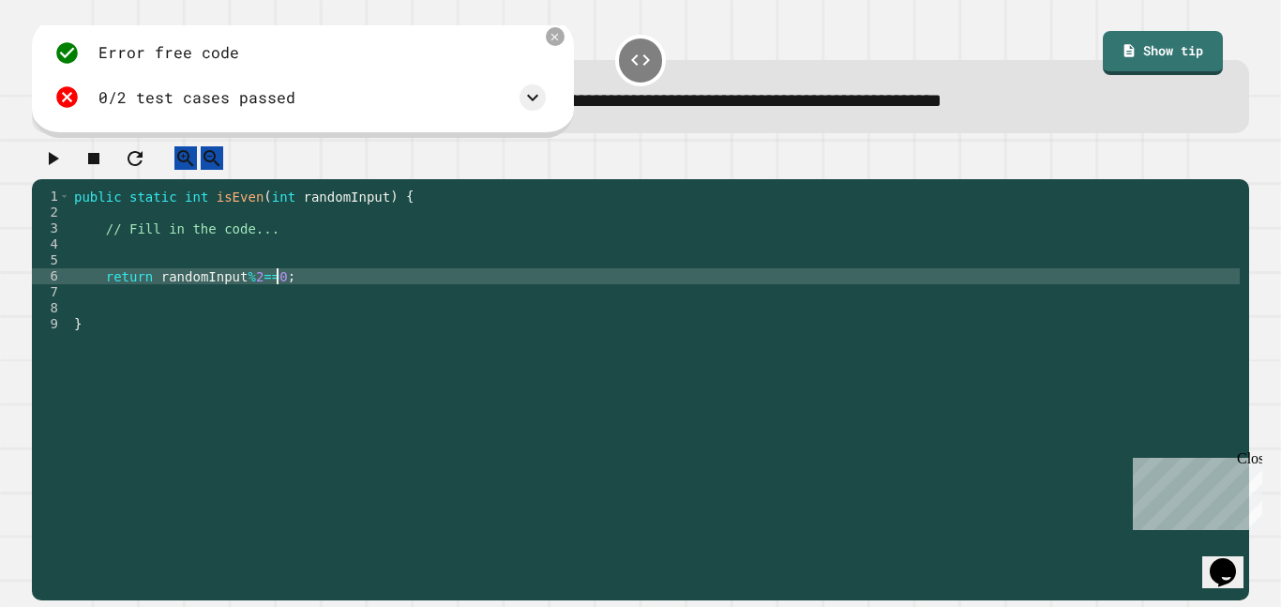
click at [58, 170] on icon "button" at bounding box center [52, 158] width 23 height 23
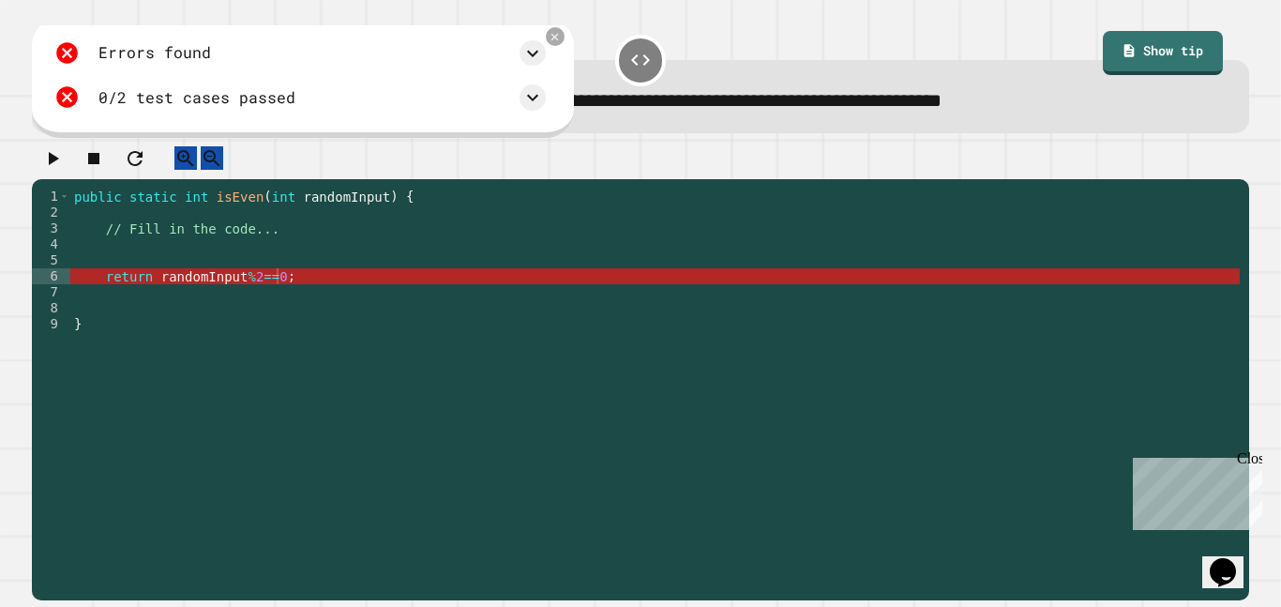
click at [157, 291] on div "public static int isEven ( int randomInput ) { // Fill in the code... return ra…" at bounding box center [654, 387] width 1169 height 398
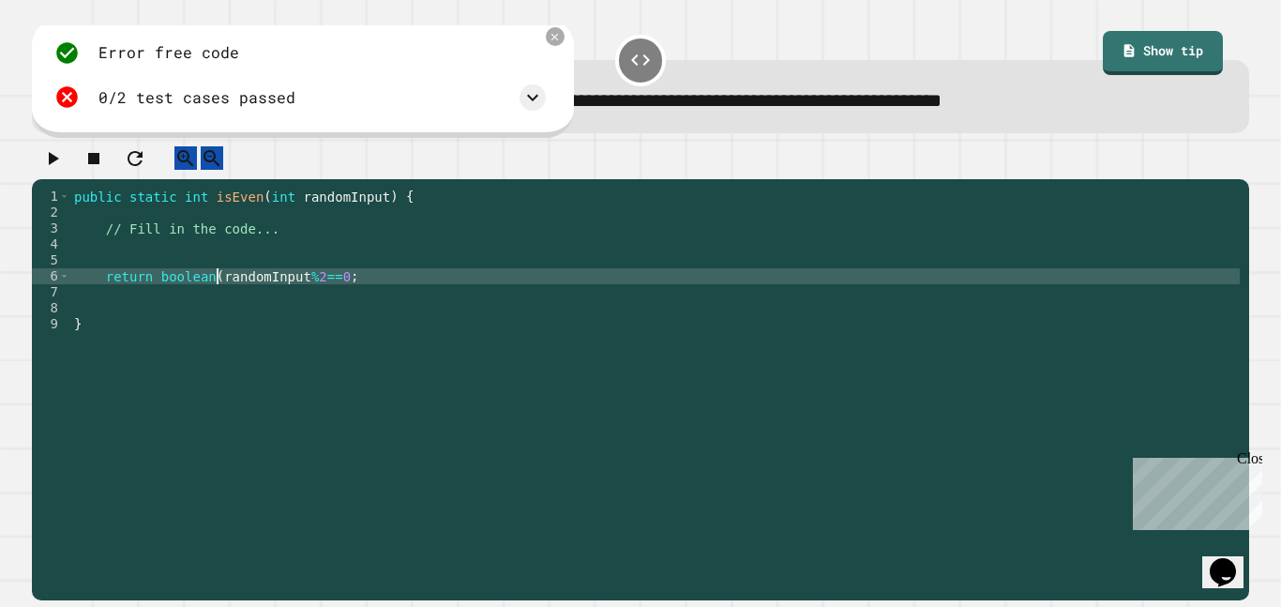
scroll to position [0, 19]
click at [338, 293] on div "public static int isEven ( int randomInput ) { // Fill in the code... return bo…" at bounding box center [654, 387] width 1169 height 398
click at [209, 295] on div "public static int isEven ( int randomInput ) { // Fill in the code... return bo…" at bounding box center [654, 387] width 1169 height 398
click at [157, 293] on div "public static int isEven ( int randomInput ) { // Fill in the code... return bo…" at bounding box center [654, 387] width 1169 height 398
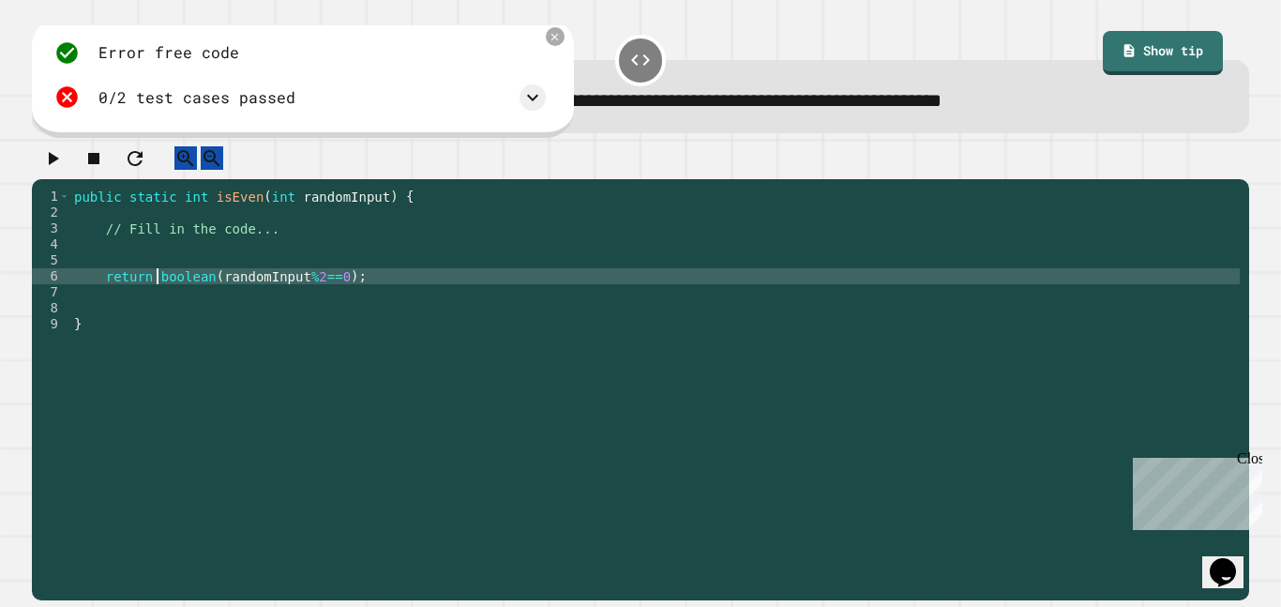
scroll to position [0, 12]
click at [217, 294] on div "public static int isEven ( int randomInput ) { // Fill in the code... return ( …" at bounding box center [654, 387] width 1169 height 398
click at [51, 158] on icon "button" at bounding box center [52, 158] width 23 height 23
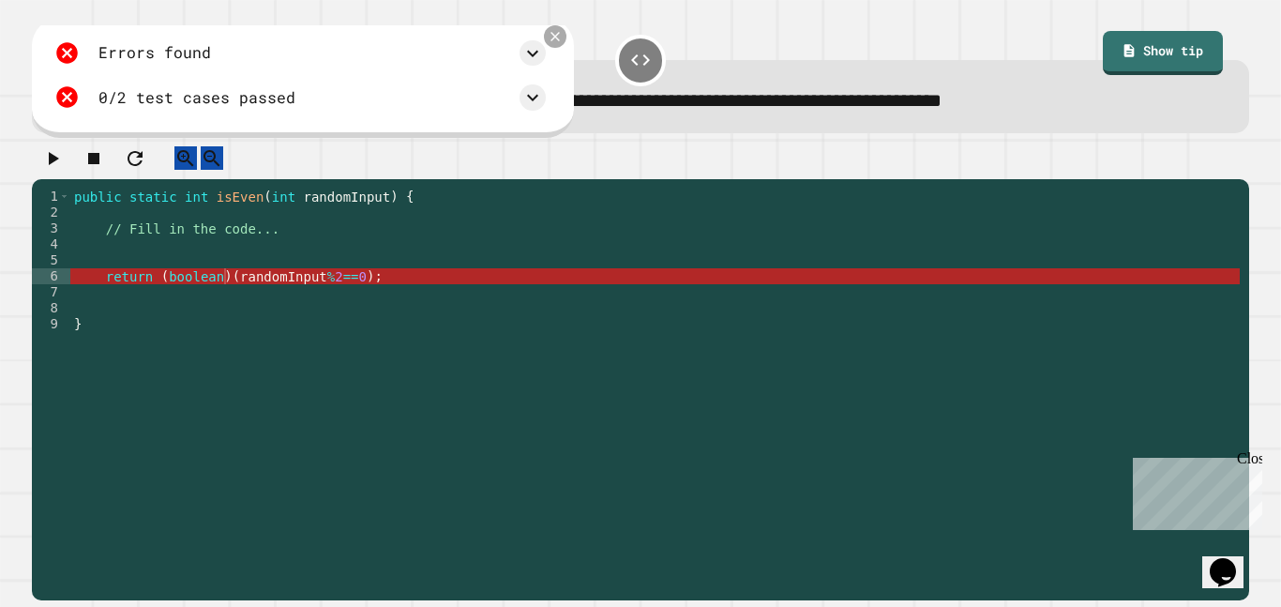
click at [558, 38] on icon at bounding box center [554, 37] width 9 height 9
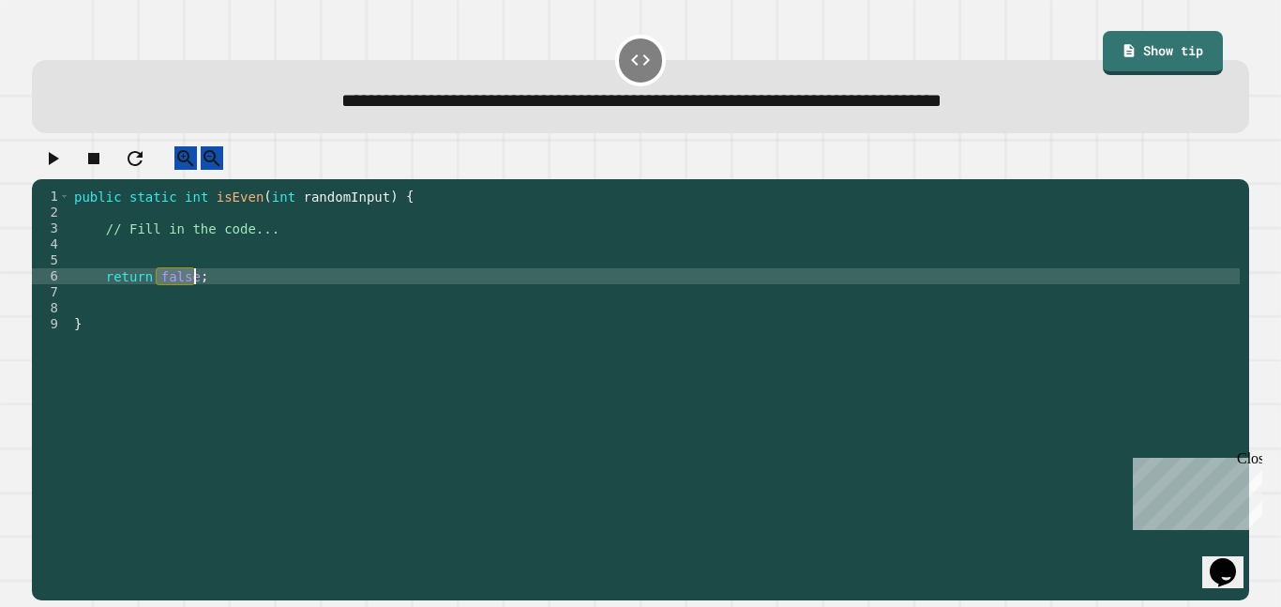
scroll to position [0, 15]
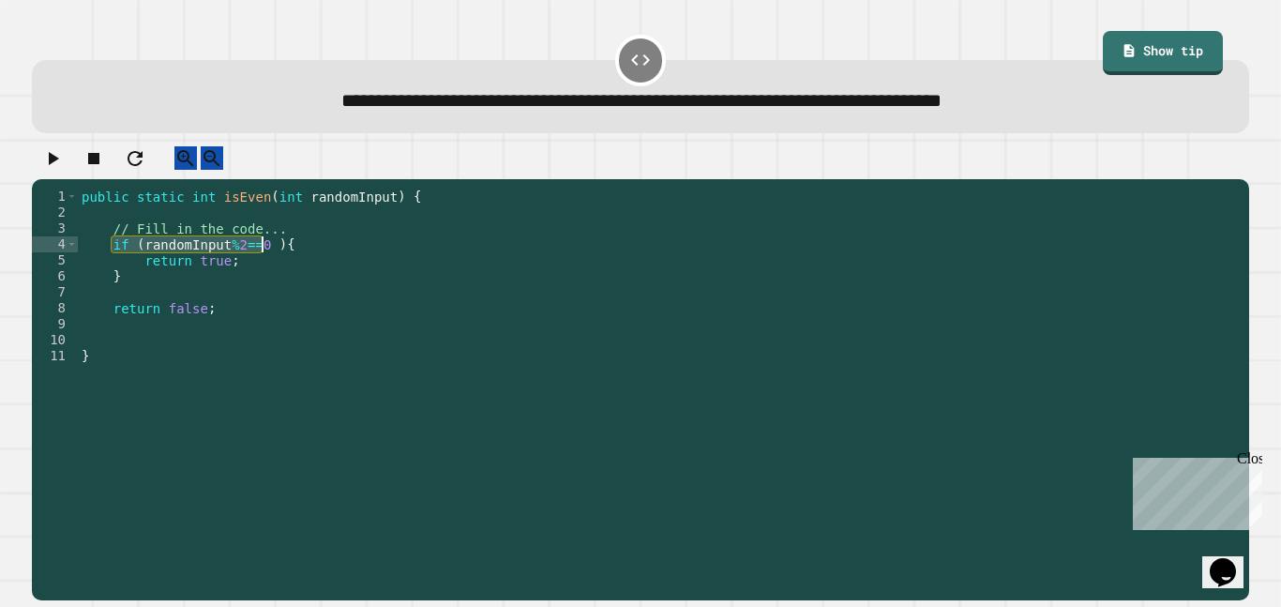
click at [271, 293] on div "public static int isEven ( int randomInput ) { // Fill in the code... if ( rand…" at bounding box center [659, 387] width 1162 height 398
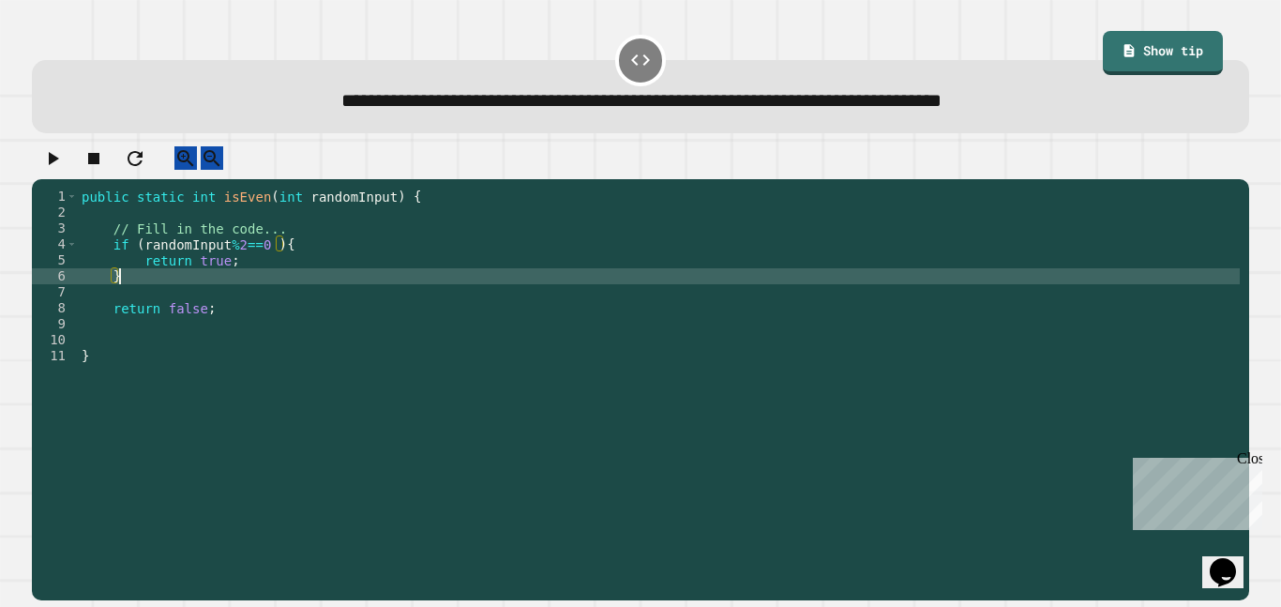
type textarea "*"
click at [62, 170] on icon "button" at bounding box center [52, 158] width 23 height 23
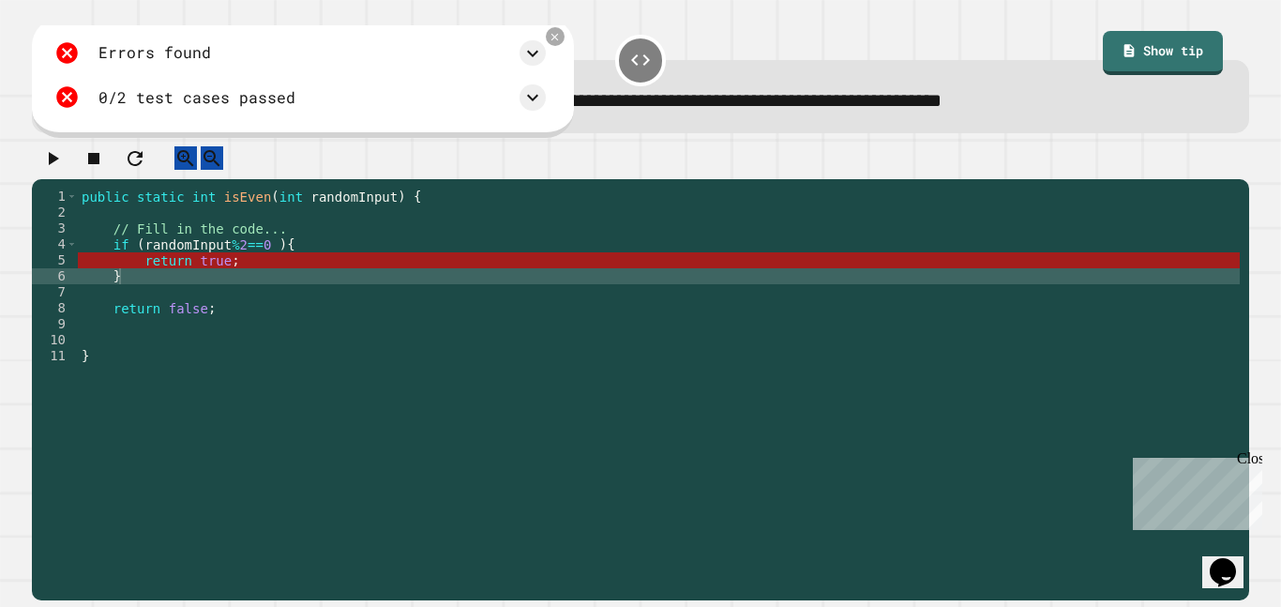
click at [550, 154] on div at bounding box center [640, 162] width 1217 height 33
click at [553, 33] on icon at bounding box center [555, 37] width 14 height 14
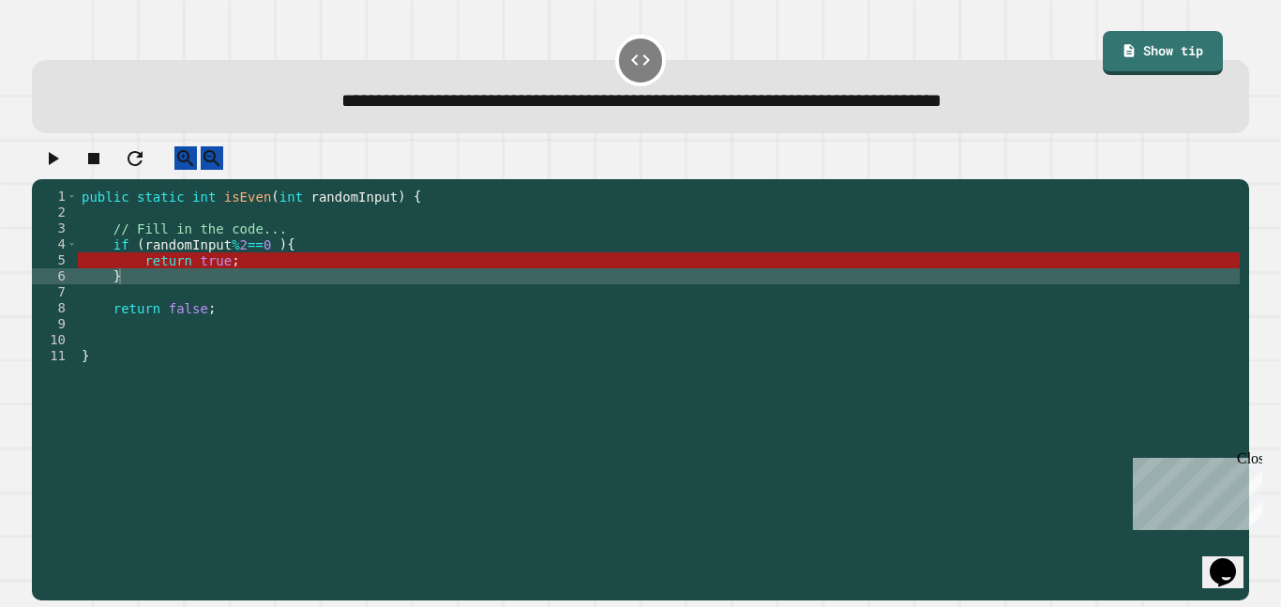
click at [203, 275] on div "public static int isEven ( int randomInput ) { // Fill in the code... if ( rand…" at bounding box center [659, 387] width 1162 height 398
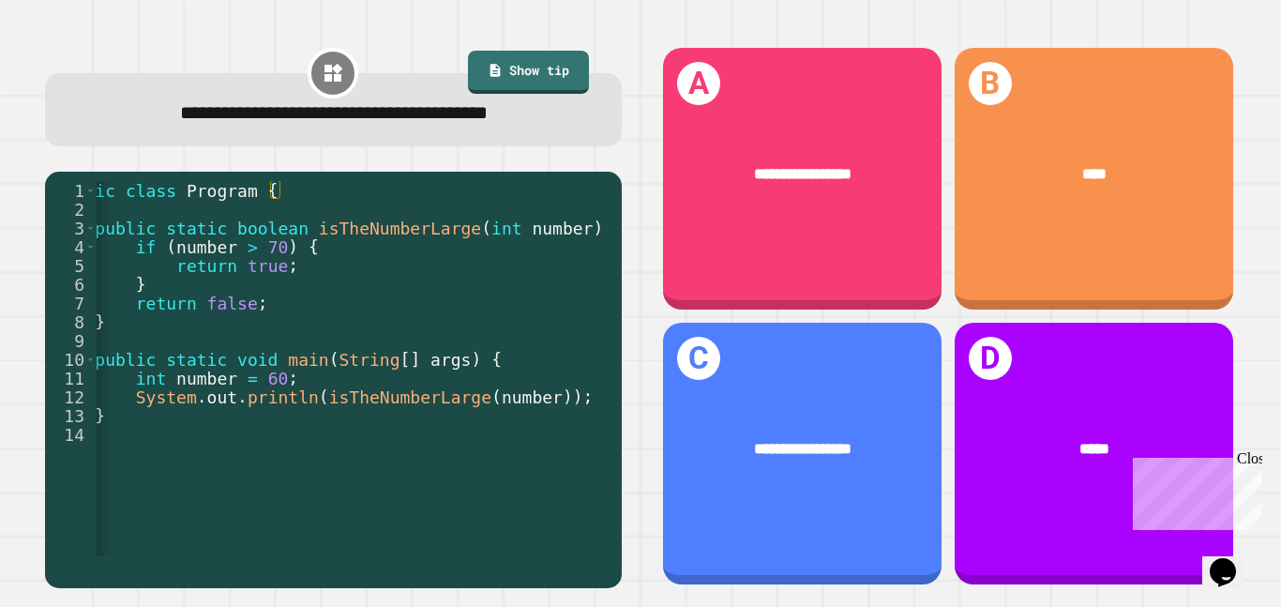
scroll to position [0, 69]
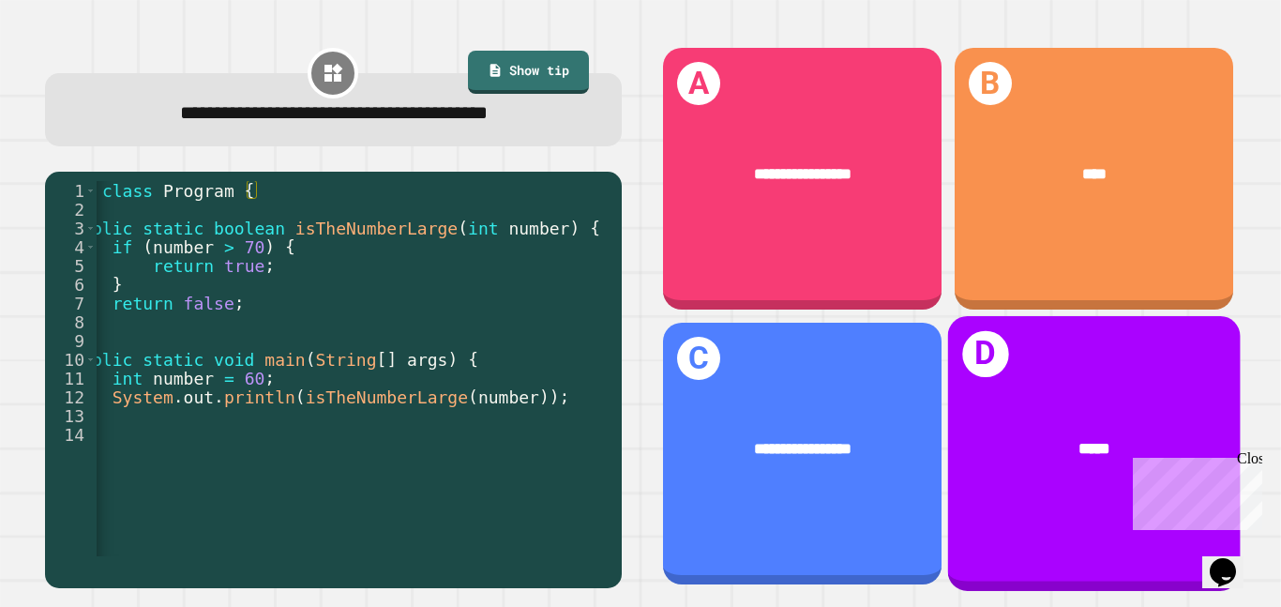
click at [1037, 446] on div "*****" at bounding box center [1094, 448] width 227 height 24
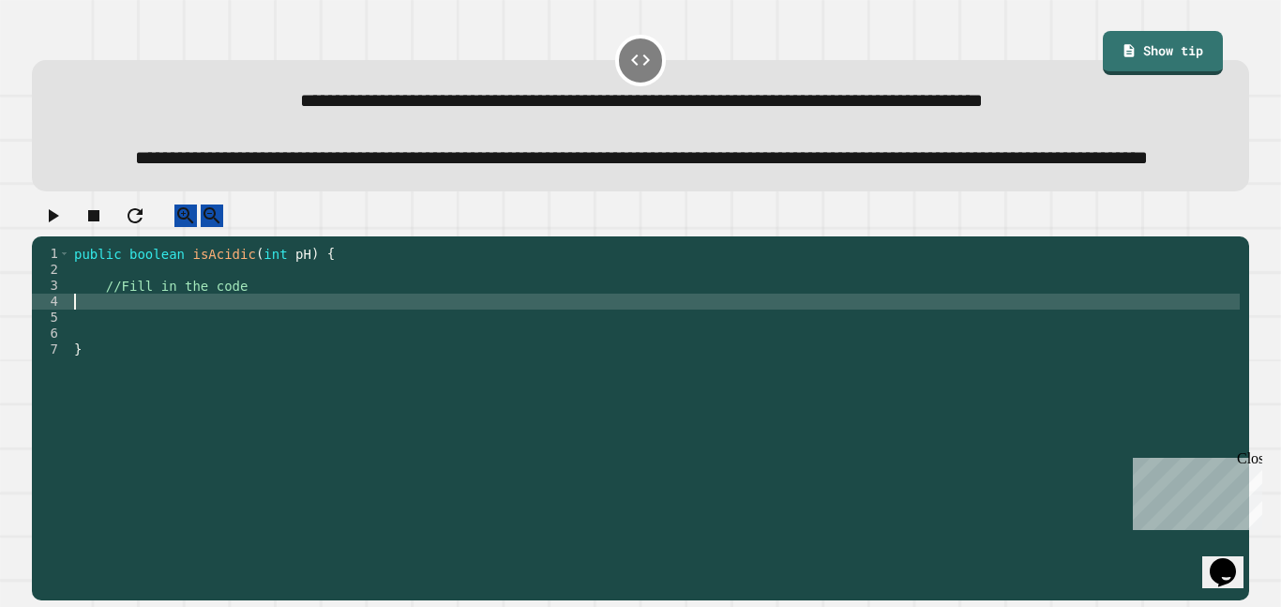
click at [305, 351] on div "public boolean isAcidic ( int pH ) { //Fill in the code }" at bounding box center [654, 397] width 1169 height 303
click at [59, 222] on icon "button" at bounding box center [54, 215] width 10 height 13
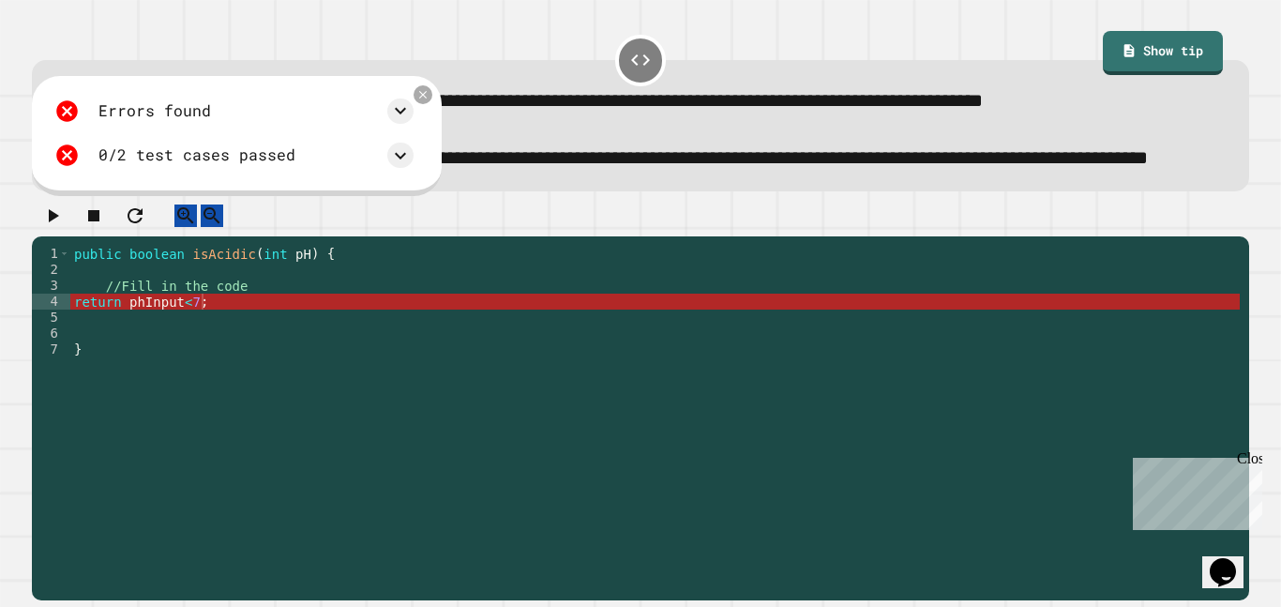
click at [126, 356] on div "public boolean isAcidic ( int pH ) { //Fill in the code return phInput < 7 ; }" at bounding box center [654, 397] width 1169 height 303
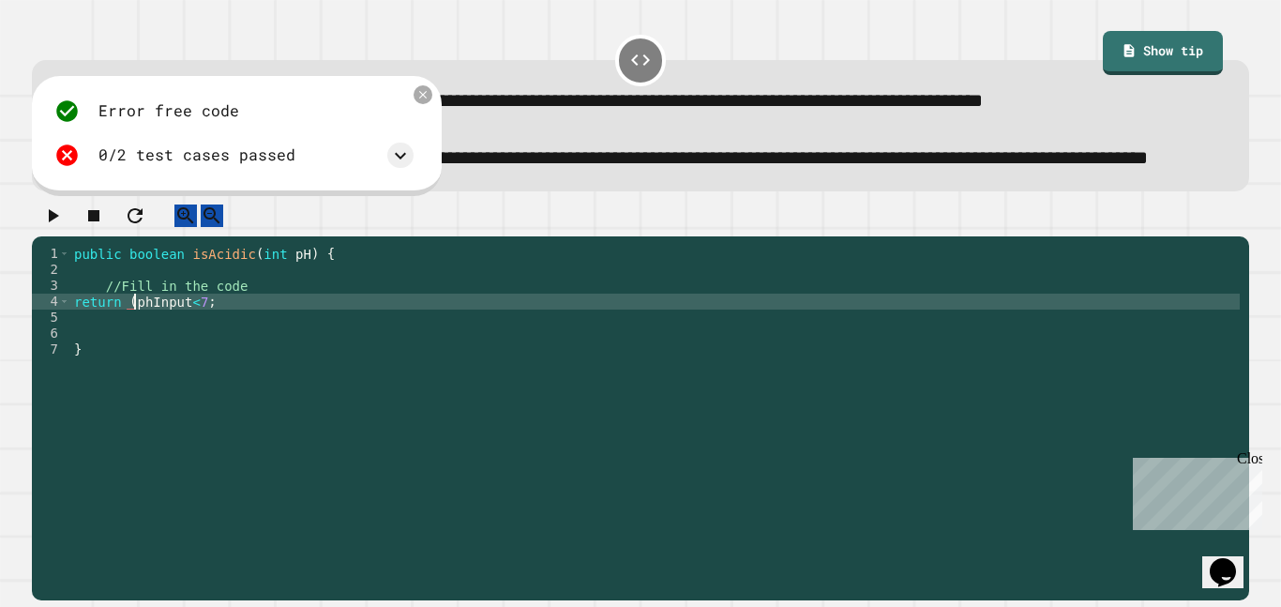
click at [201, 348] on div "public boolean isAcidic ( int pH ) { //Fill in the code return ( phInput < 7 ; }" at bounding box center [654, 397] width 1169 height 303
click at [128, 354] on div "public boolean isAcidic ( int pH ) { //Fill in the code return ( phInput < 7 ) …" at bounding box center [654, 397] width 1169 height 303
click at [63, 228] on button "button" at bounding box center [52, 215] width 23 height 23
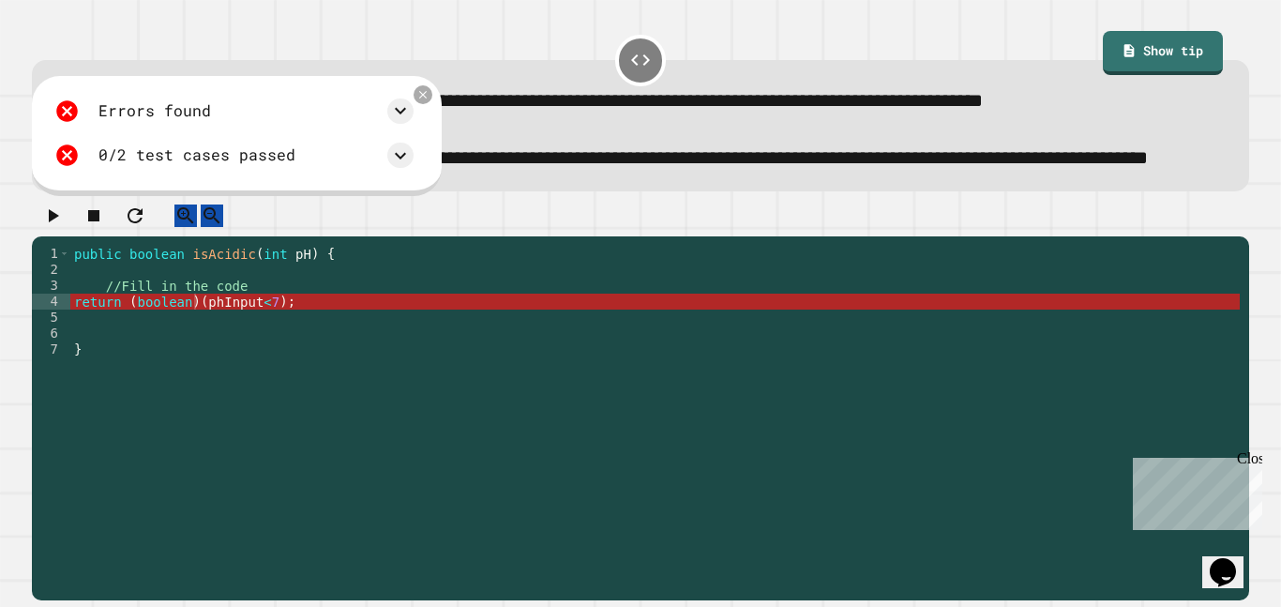
click at [126, 297] on div "public boolean isAcidic ( int pH ) { //Fill in the code return ( boolean ) ( ph…" at bounding box center [654, 397] width 1169 height 303
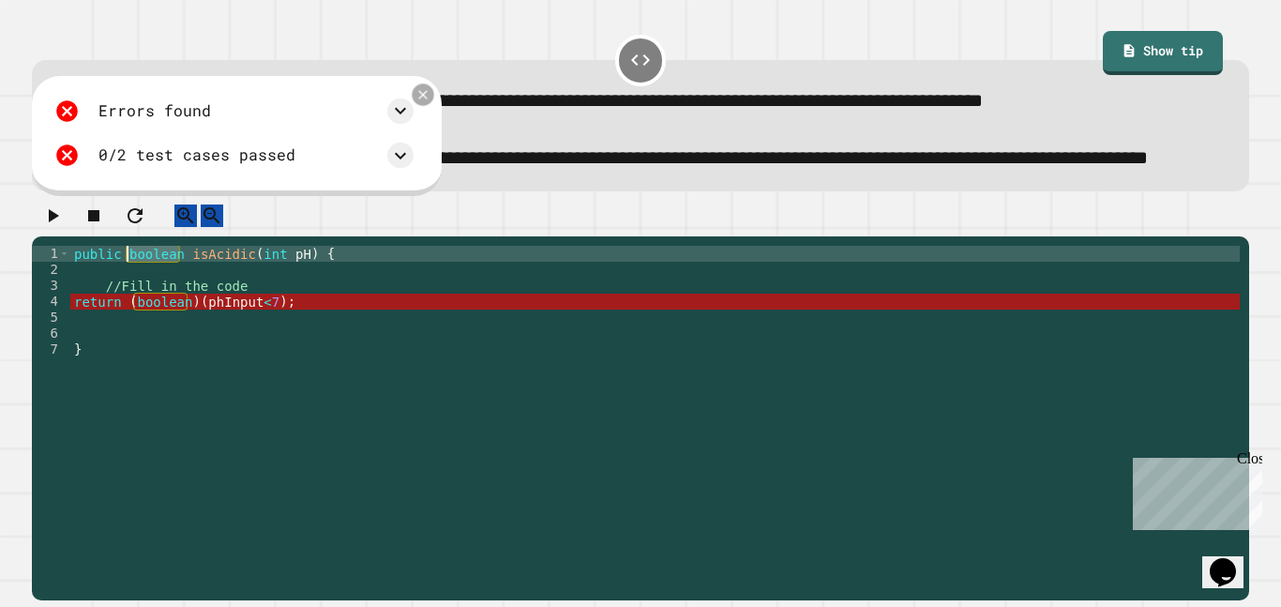
click at [430, 102] on icon at bounding box center [422, 94] width 15 height 15
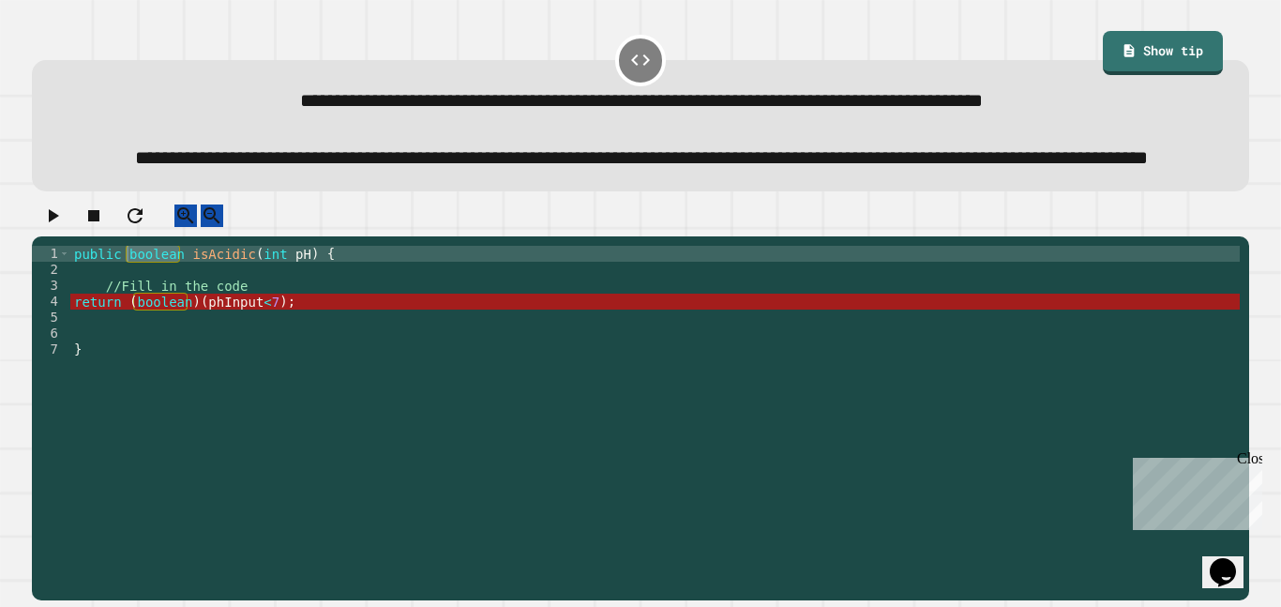
click at [263, 338] on div "public boolean isAcidic ( int pH ) { //Fill in the code return ( boolean ) ( ph…" at bounding box center [654, 397] width 1169 height 303
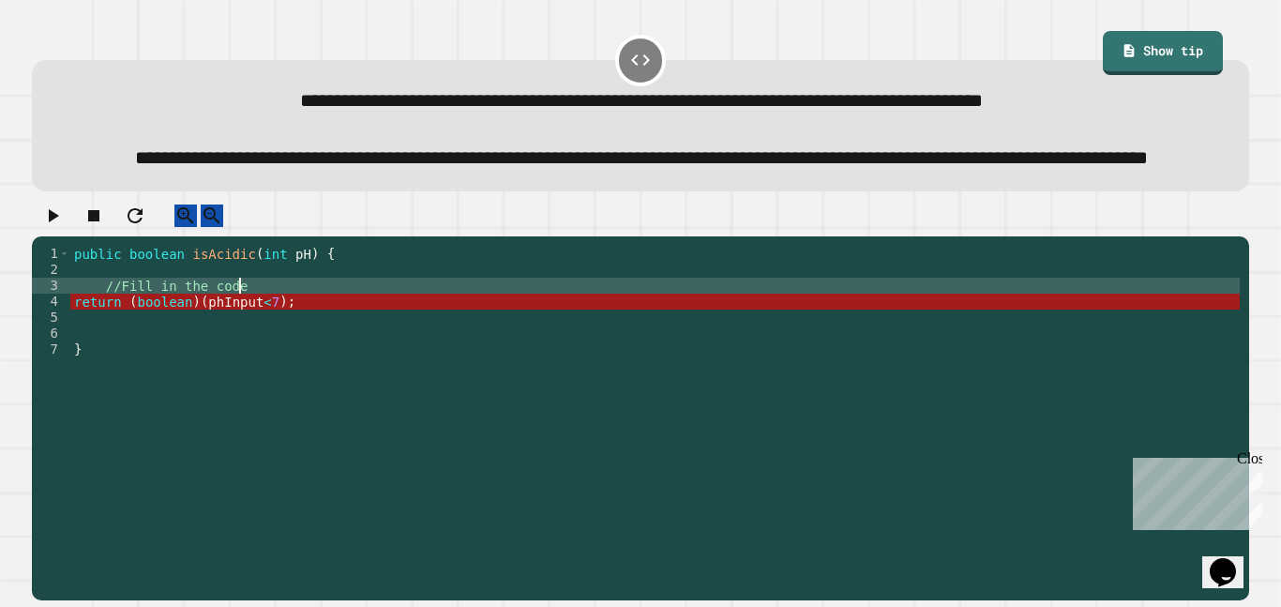
click at [263, 353] on div "public boolean isAcidic ( int pH ) { //Fill in the code return ( boolean ) ( ph…" at bounding box center [654, 397] width 1169 height 303
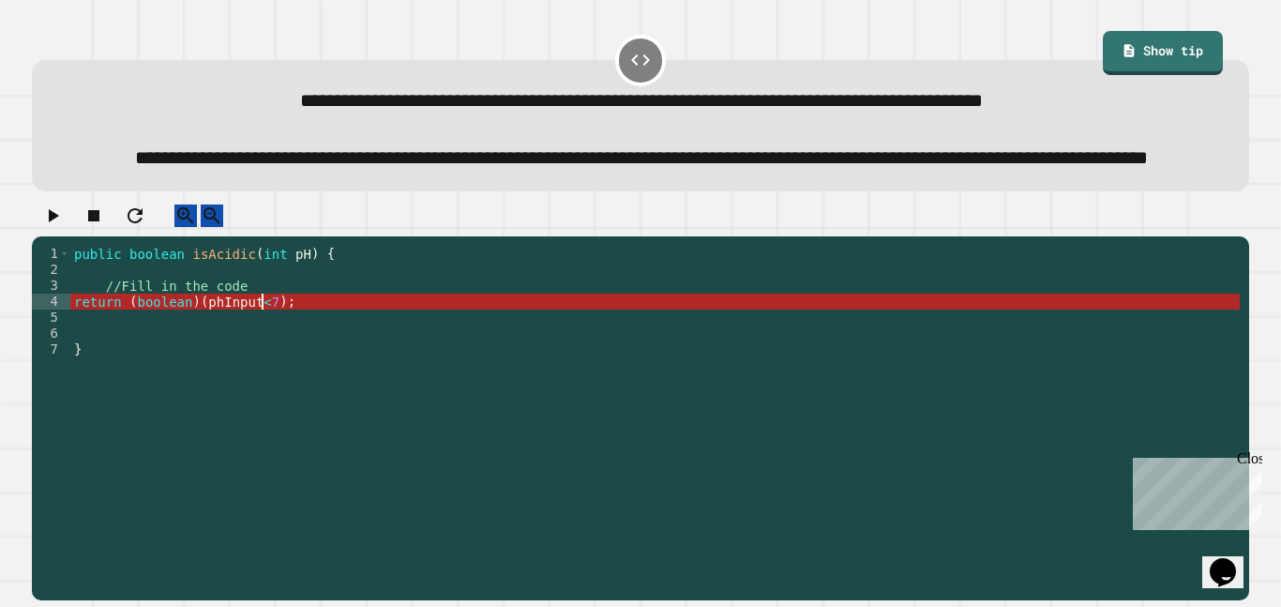
click at [262, 353] on div "public boolean isAcidic ( int pH ) { //Fill in the code return ( boolean ) ( ph…" at bounding box center [654, 397] width 1169 height 303
click at [273, 353] on div "public boolean isAcidic ( int pH ) { //Fill in the code return ( boolean ) ( ph…" at bounding box center [654, 397] width 1169 height 303
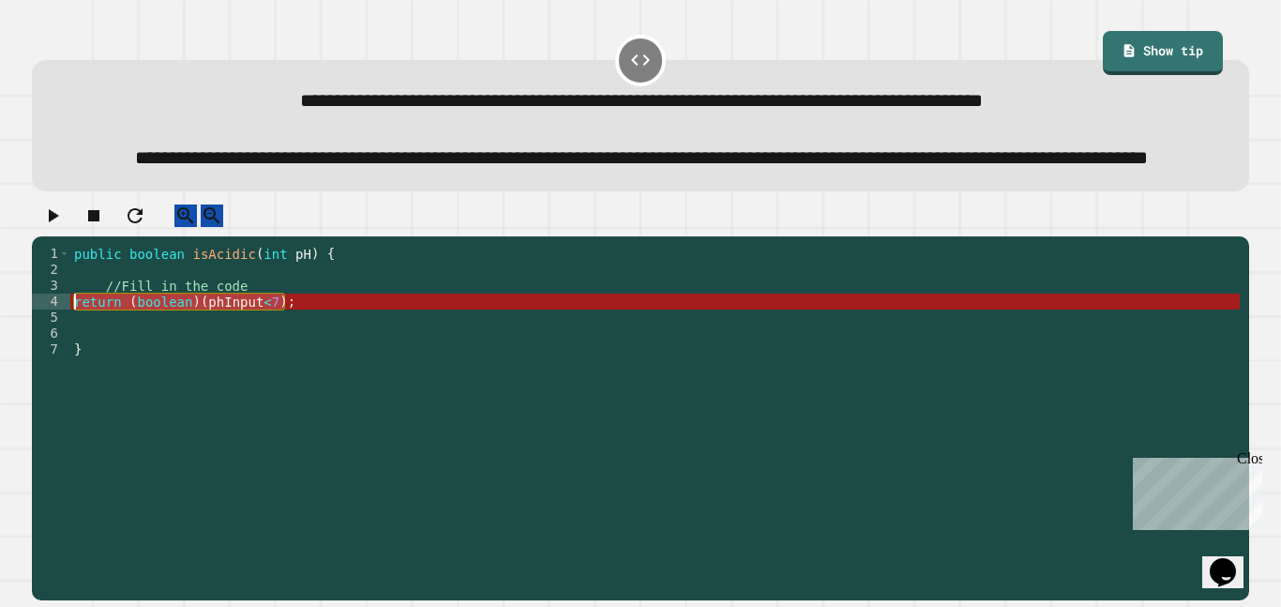
drag, startPoint x: 303, startPoint y: 346, endPoint x: 75, endPoint y: 353, distance: 227.9
click at [75, 353] on div "public boolean isAcidic ( int pH ) { //Fill in the code return ( boolean ) ( ph…" at bounding box center [654, 397] width 1169 height 303
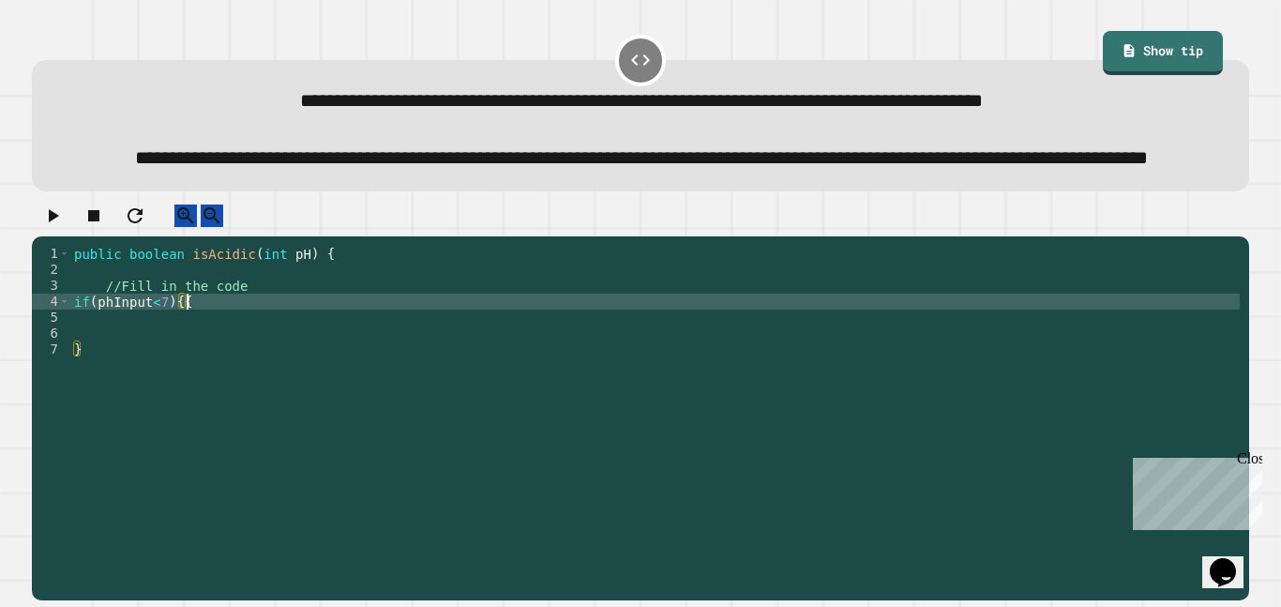
scroll to position [0, 13]
type textarea "**********"
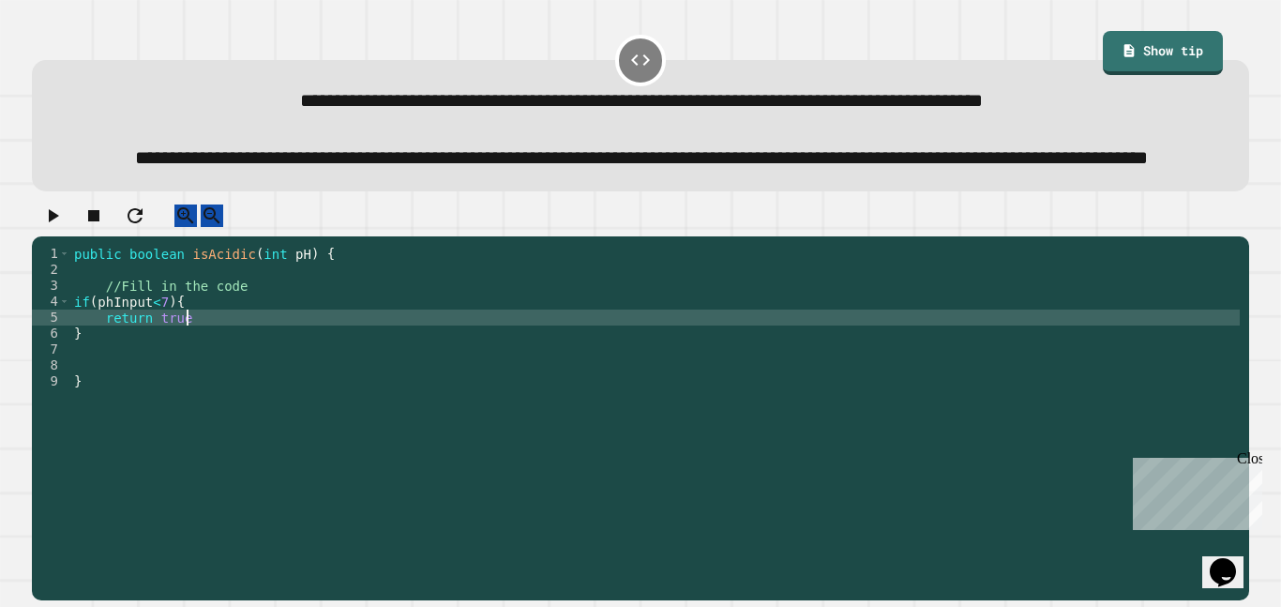
type textarea "**********"
click at [84, 391] on div "public boolean isAcidic ( int pH ) { //Fill in the code if ( phInput < 7 ) { re…" at bounding box center [654, 397] width 1169 height 303
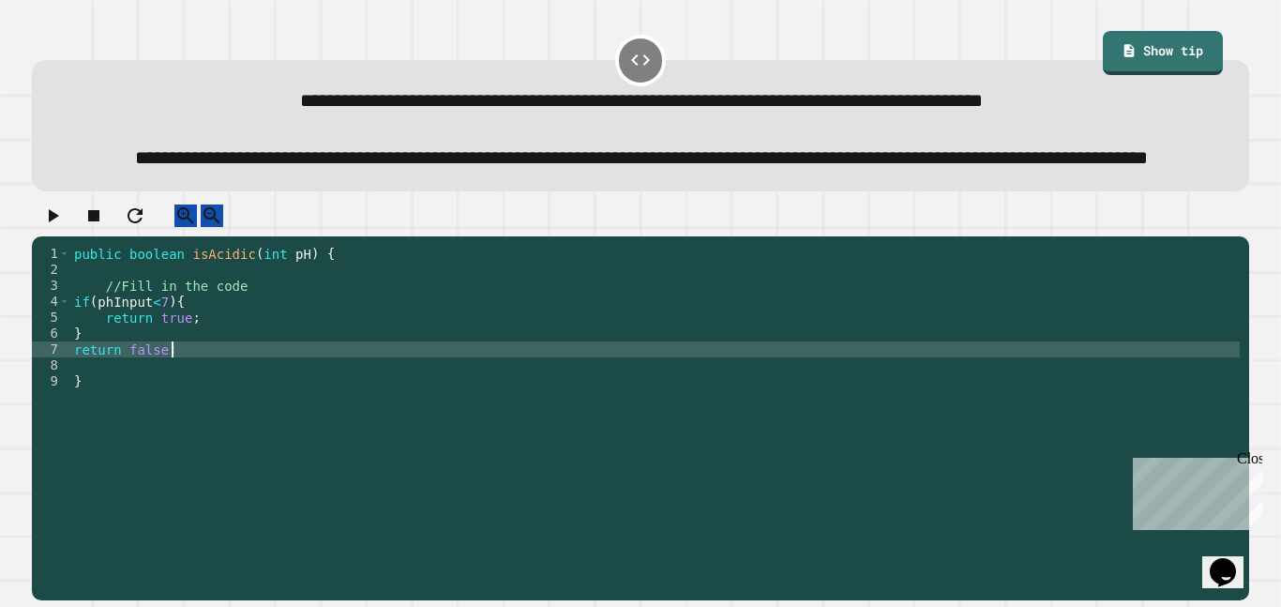
scroll to position [0, 11]
click at [54, 228] on button "button" at bounding box center [52, 215] width 23 height 23
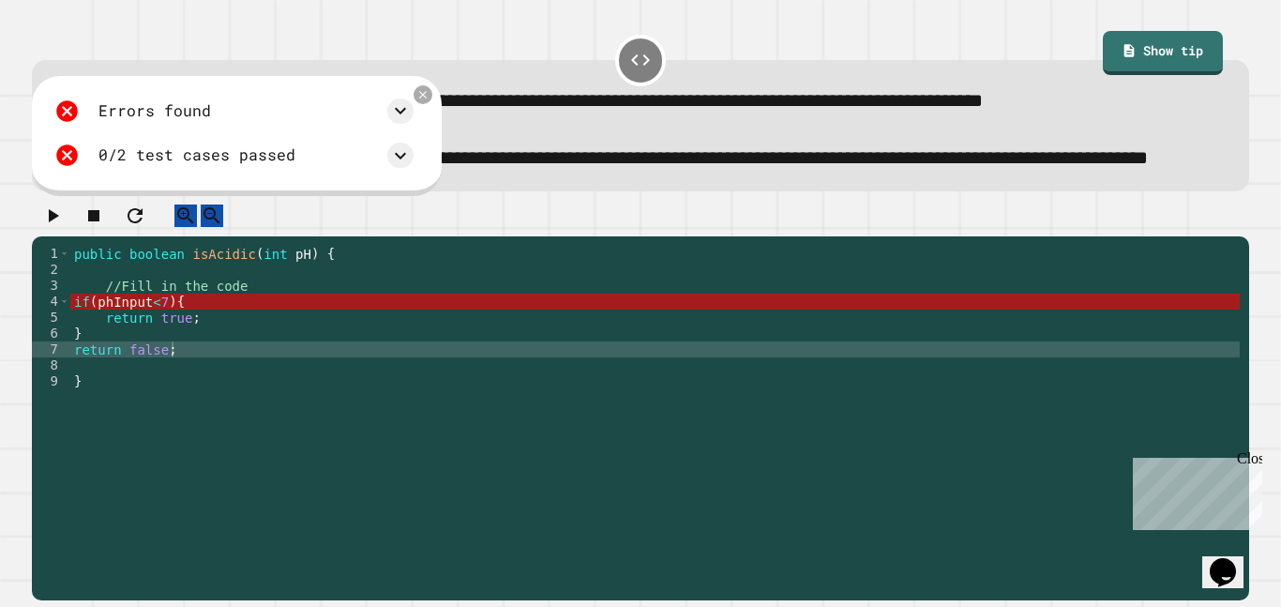
click at [199, 353] on div "public boolean isAcidic ( int pH ) { //Fill in the code if ( phInput < 7 ) { re…" at bounding box center [654, 397] width 1169 height 303
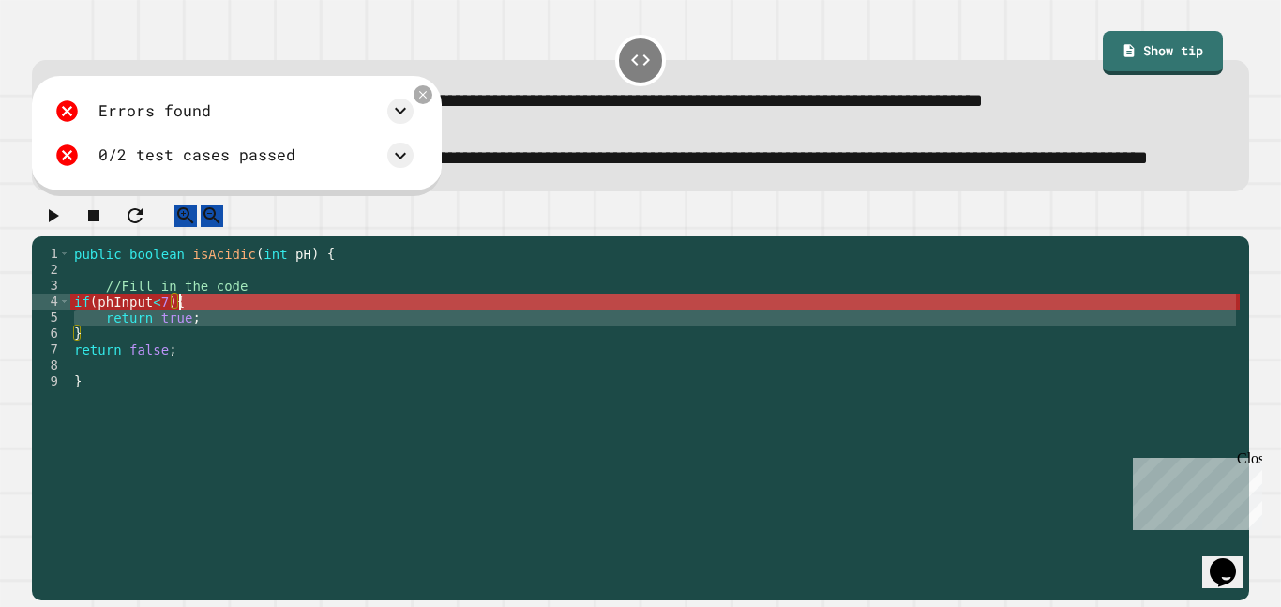
click at [201, 352] on div "public boolean isAcidic ( int pH ) { //Fill in the code if ( phInput < 7 ) { re…" at bounding box center [654, 381] width 1169 height 271
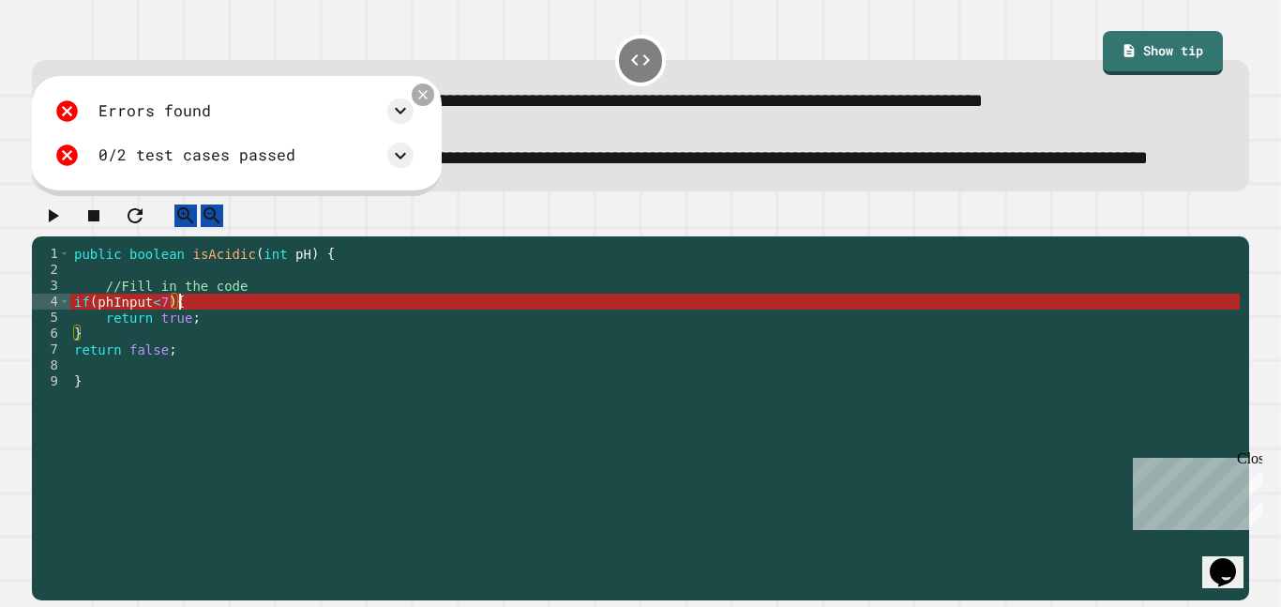
click at [426, 102] on icon at bounding box center [422, 94] width 15 height 15
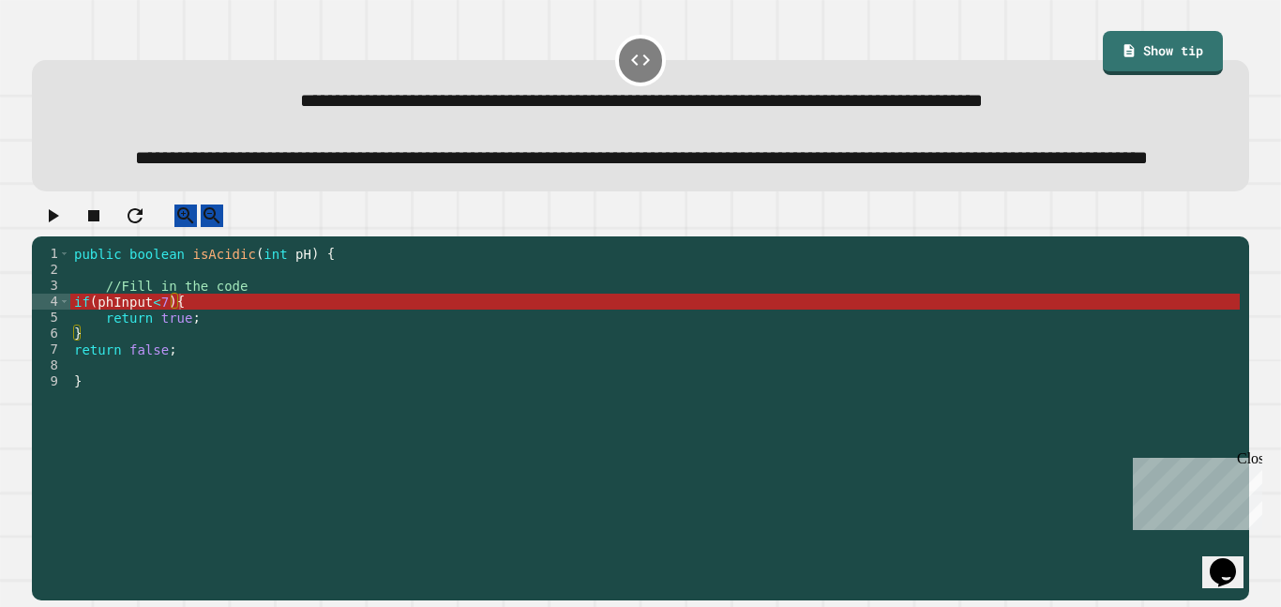
click at [128, 300] on div "public boolean isAcidic ( int pH ) { //Fill in the code if ( phInput < 7 ) { re…" at bounding box center [654, 397] width 1169 height 303
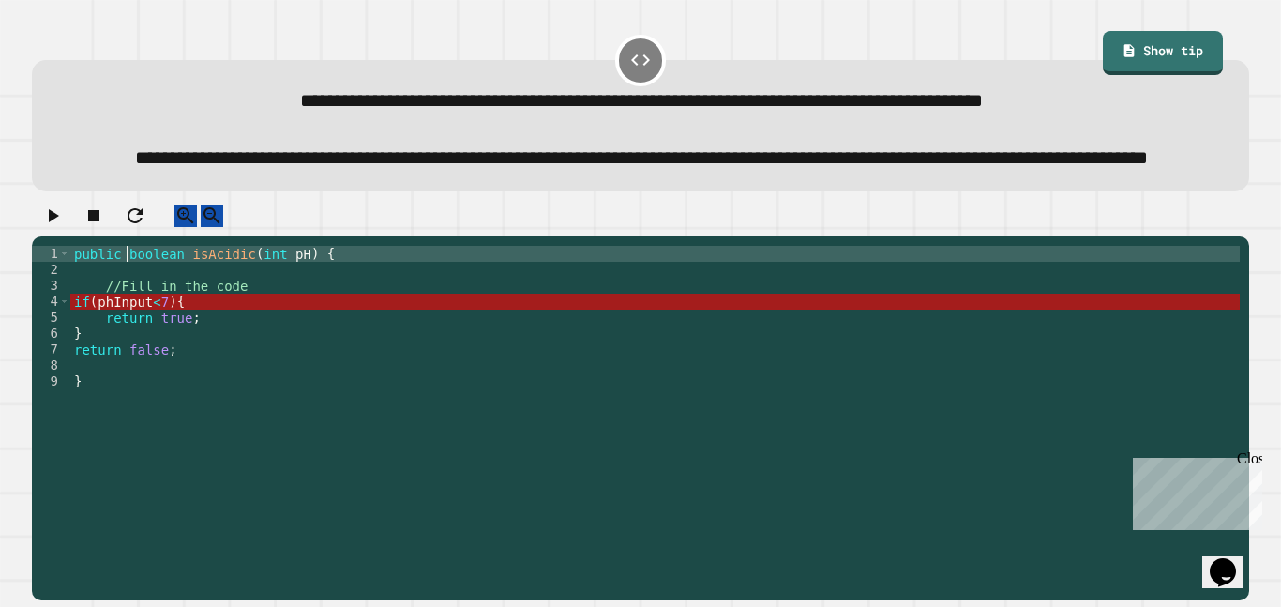
click at [276, 299] on div "public boolean isAcidic ( int pH ) { //Fill in the code if ( phInput < 7 ) { re…" at bounding box center [654, 397] width 1169 height 303
click at [349, 294] on div "public boolean isAcidic ( int pH ) { //Fill in the code if ( phInput < 7 ) { re…" at bounding box center [654, 397] width 1169 height 303
click at [300, 308] on div "public boolean isAcidic ( int pH ) { //Fill in the code if ( phInput < 7 ) { re…" at bounding box center [654, 397] width 1169 height 303
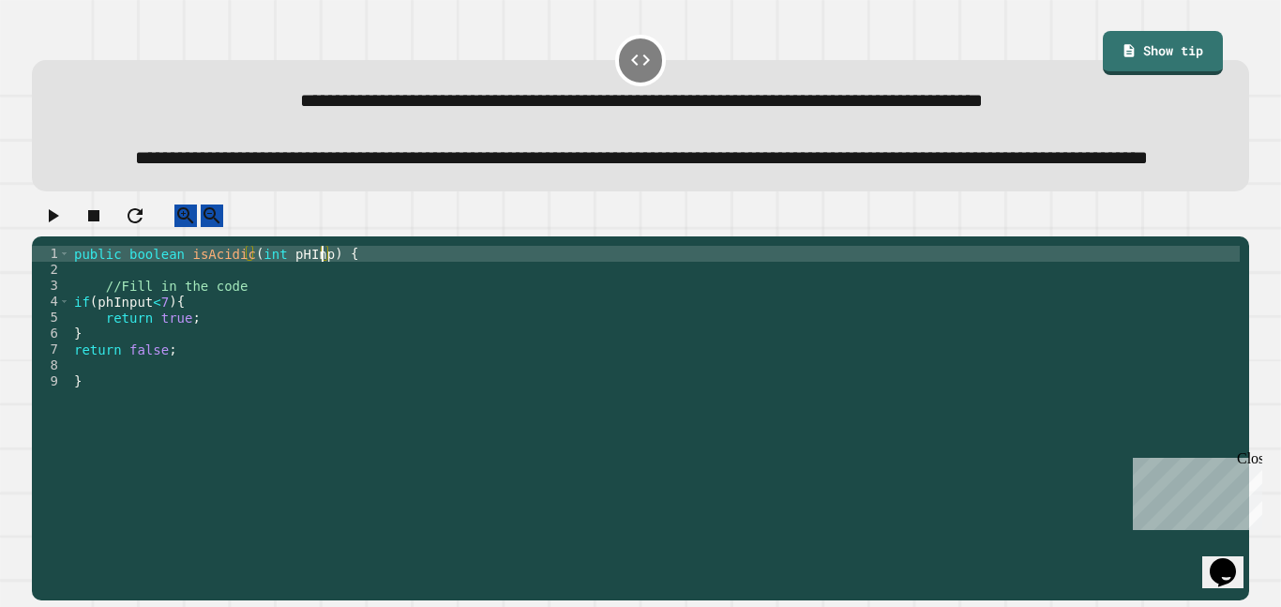
scroll to position [0, 34]
click at [64, 227] on icon "button" at bounding box center [52, 215] width 23 height 23
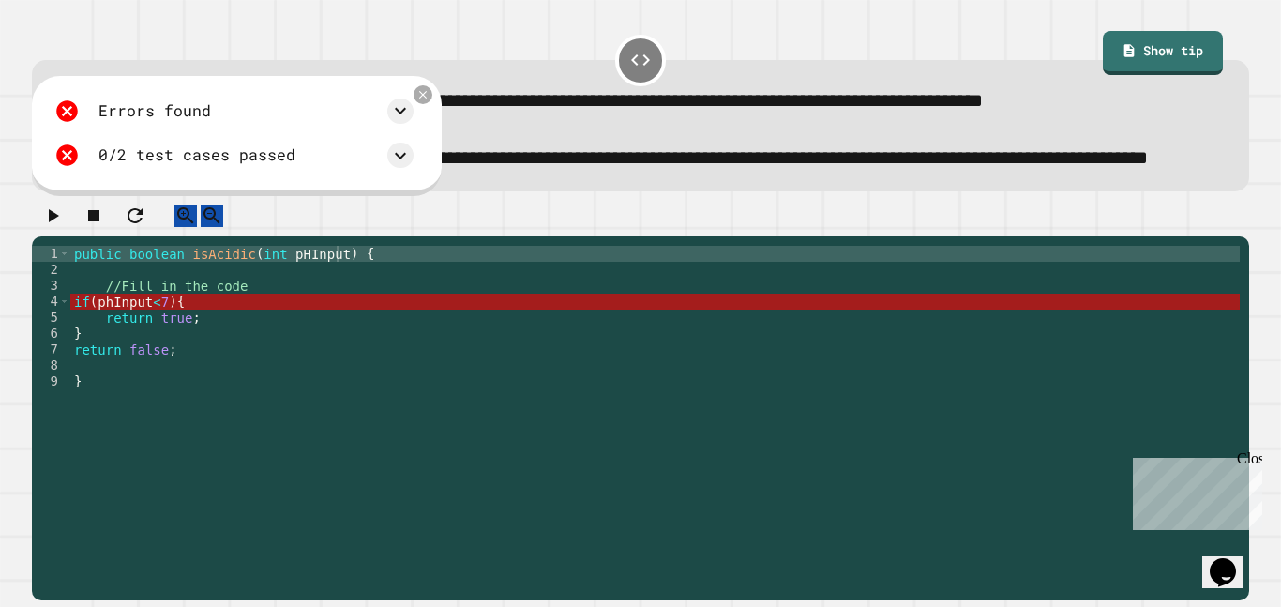
click at [429, 101] on icon at bounding box center [422, 94] width 13 height 13
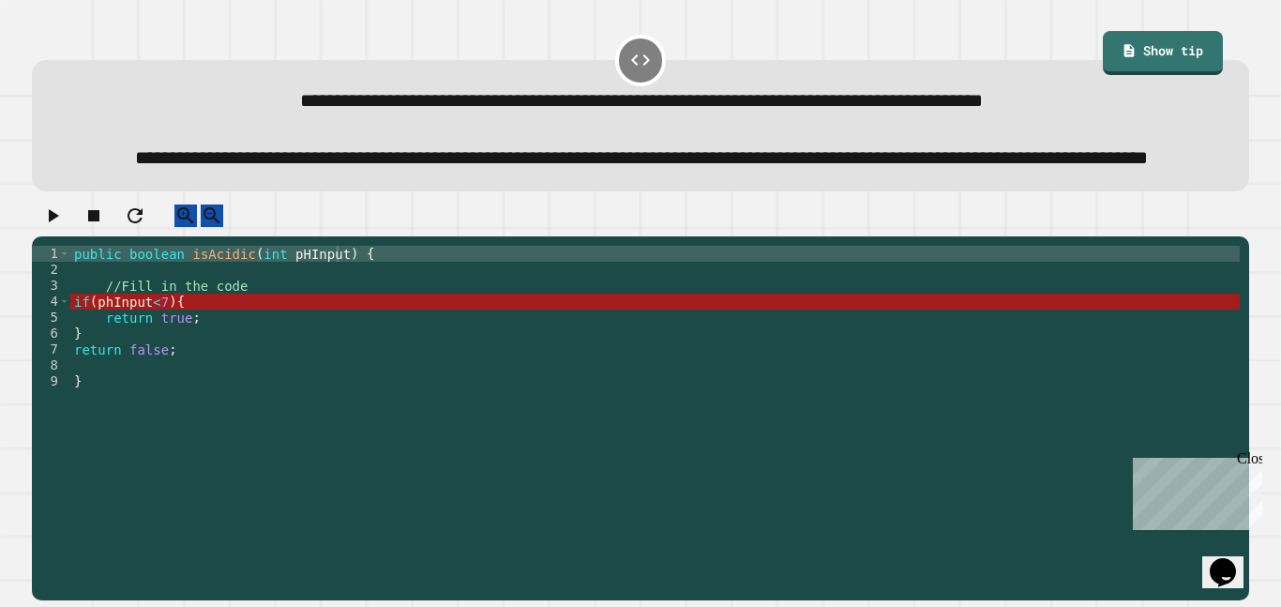
click at [110, 355] on div "public boolean isAcidic ( int pHInput ) { //Fill in the code if ( phInput < 7 )…" at bounding box center [654, 397] width 1169 height 303
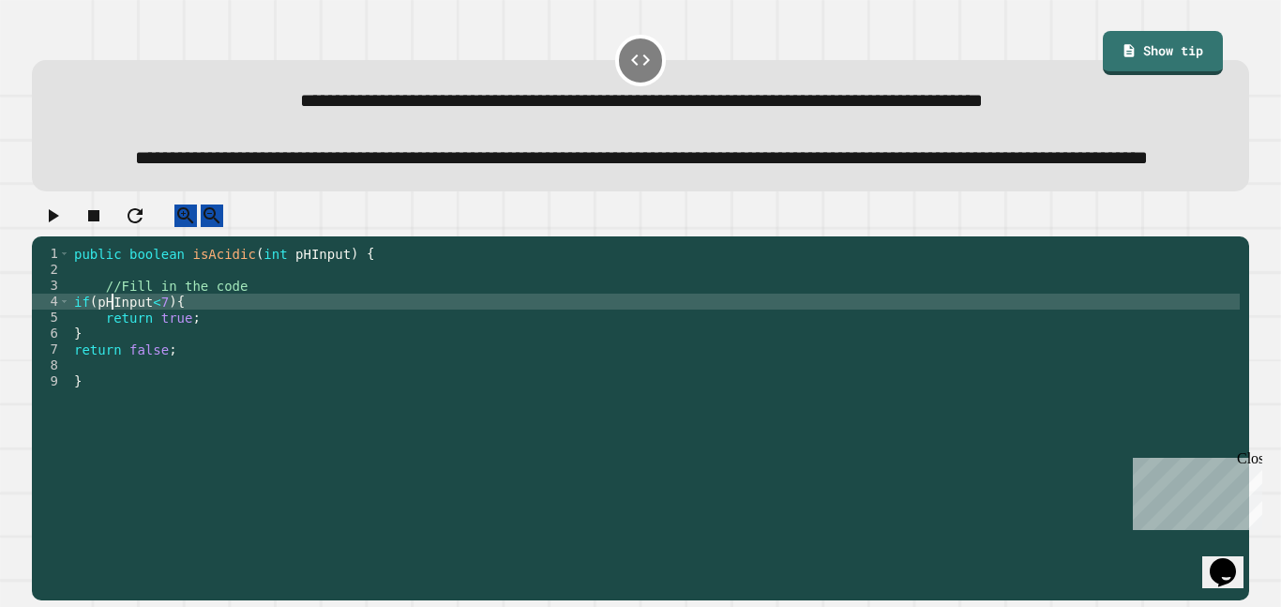
scroll to position [0, 6]
type textarea "**********"
click at [62, 227] on icon "button" at bounding box center [52, 215] width 23 height 23
